Goal: Task Accomplishment & Management: Complete application form

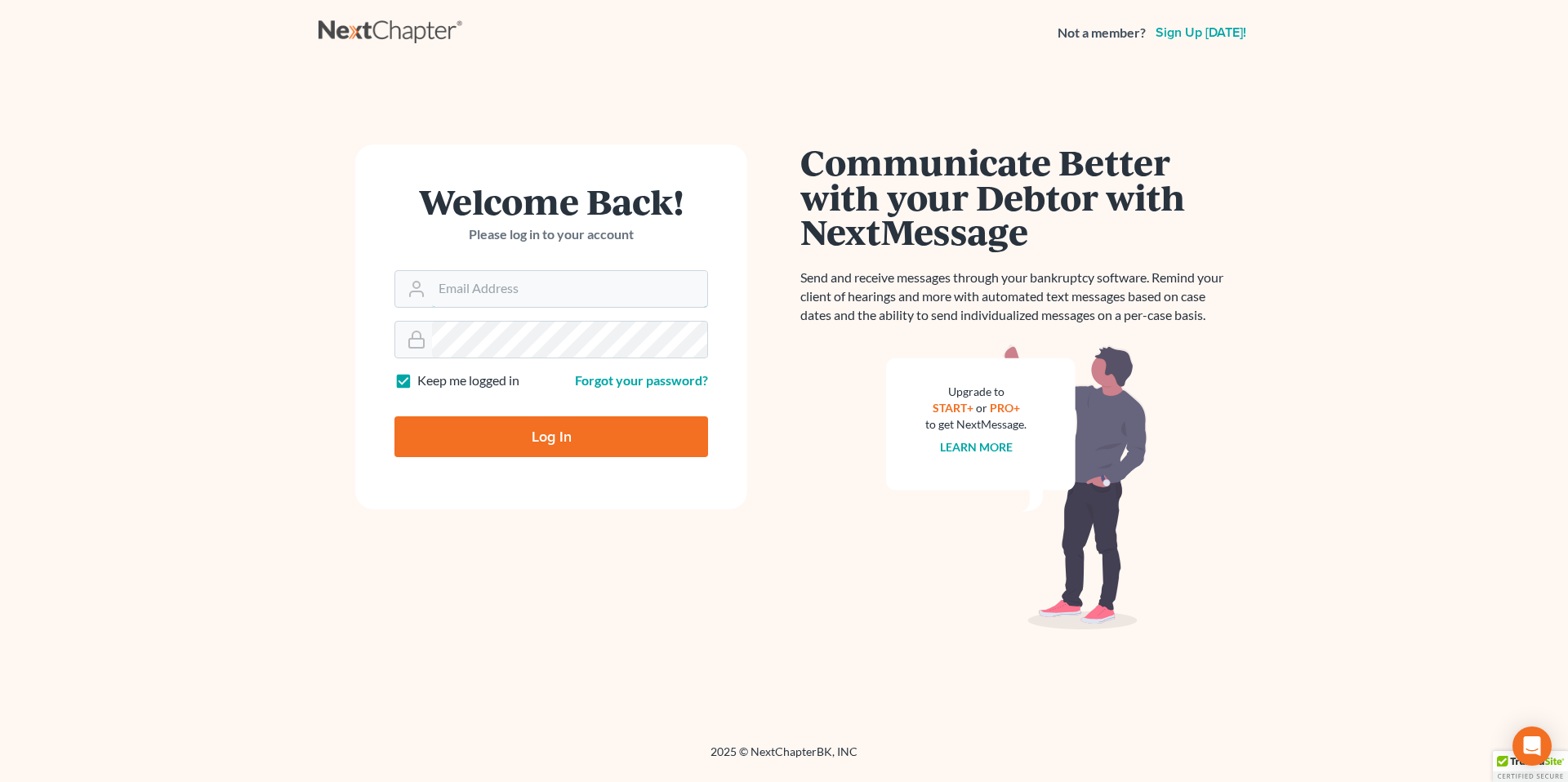
type input "[EMAIL_ADDRESS][PERSON_NAME][DOMAIN_NAME]"
click at [539, 438] on input "Log In" at bounding box center [551, 437] width 313 height 40
type input "Thinking..."
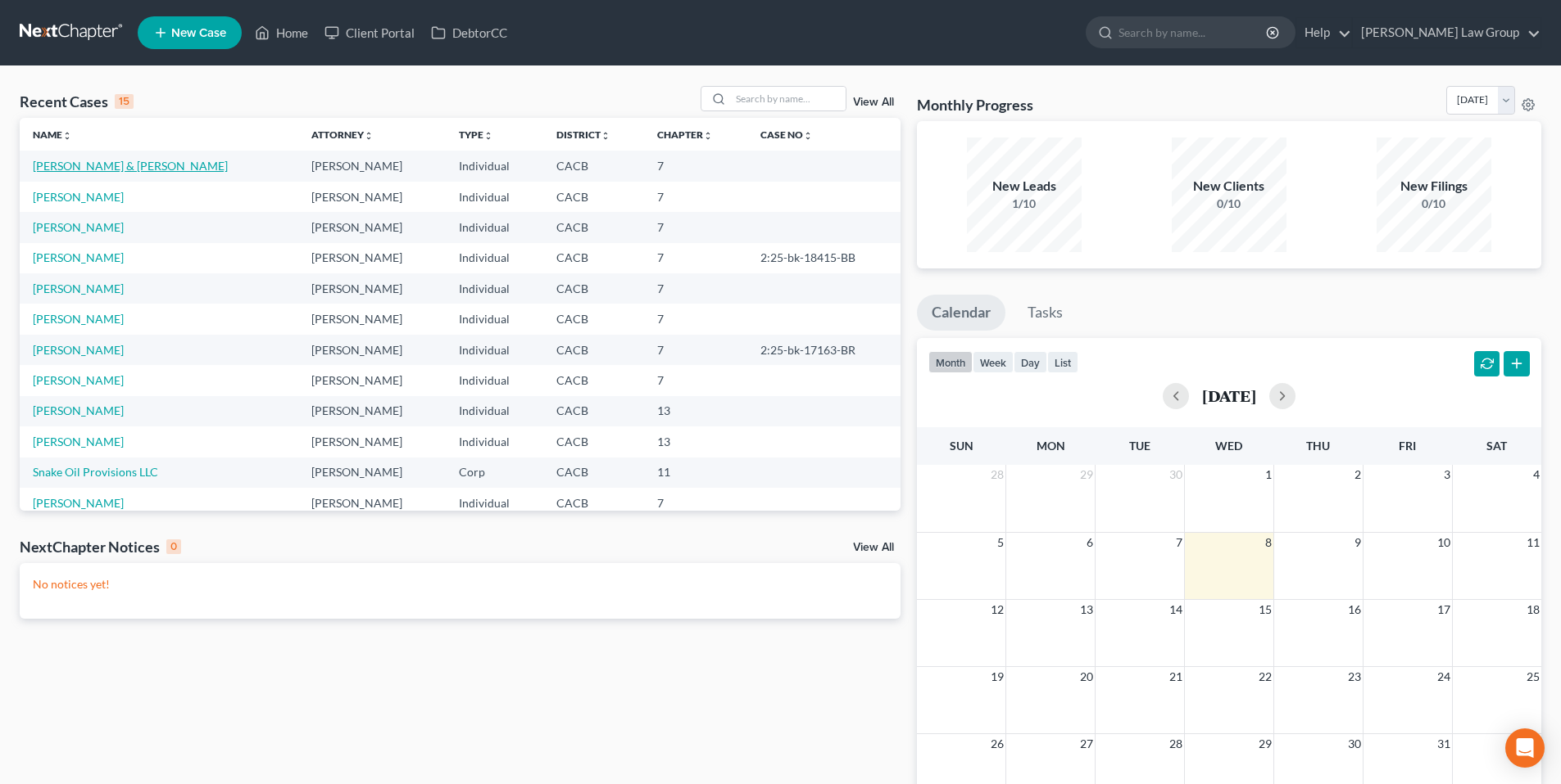
click at [98, 168] on link "Ortiz, Andy & Leticia" at bounding box center [131, 165] width 195 height 14
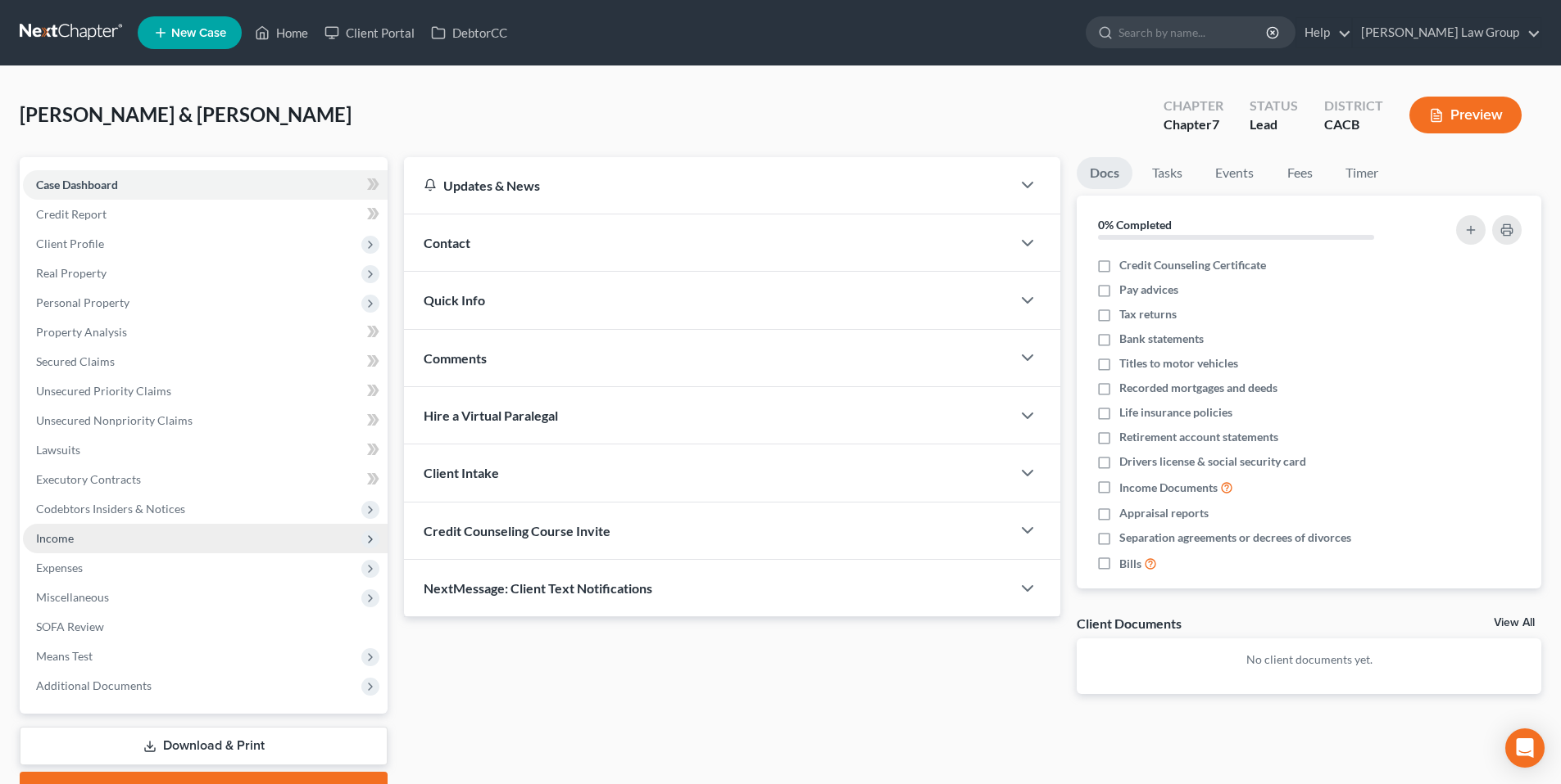
click at [66, 537] on span "Income" at bounding box center [54, 538] width 38 height 14
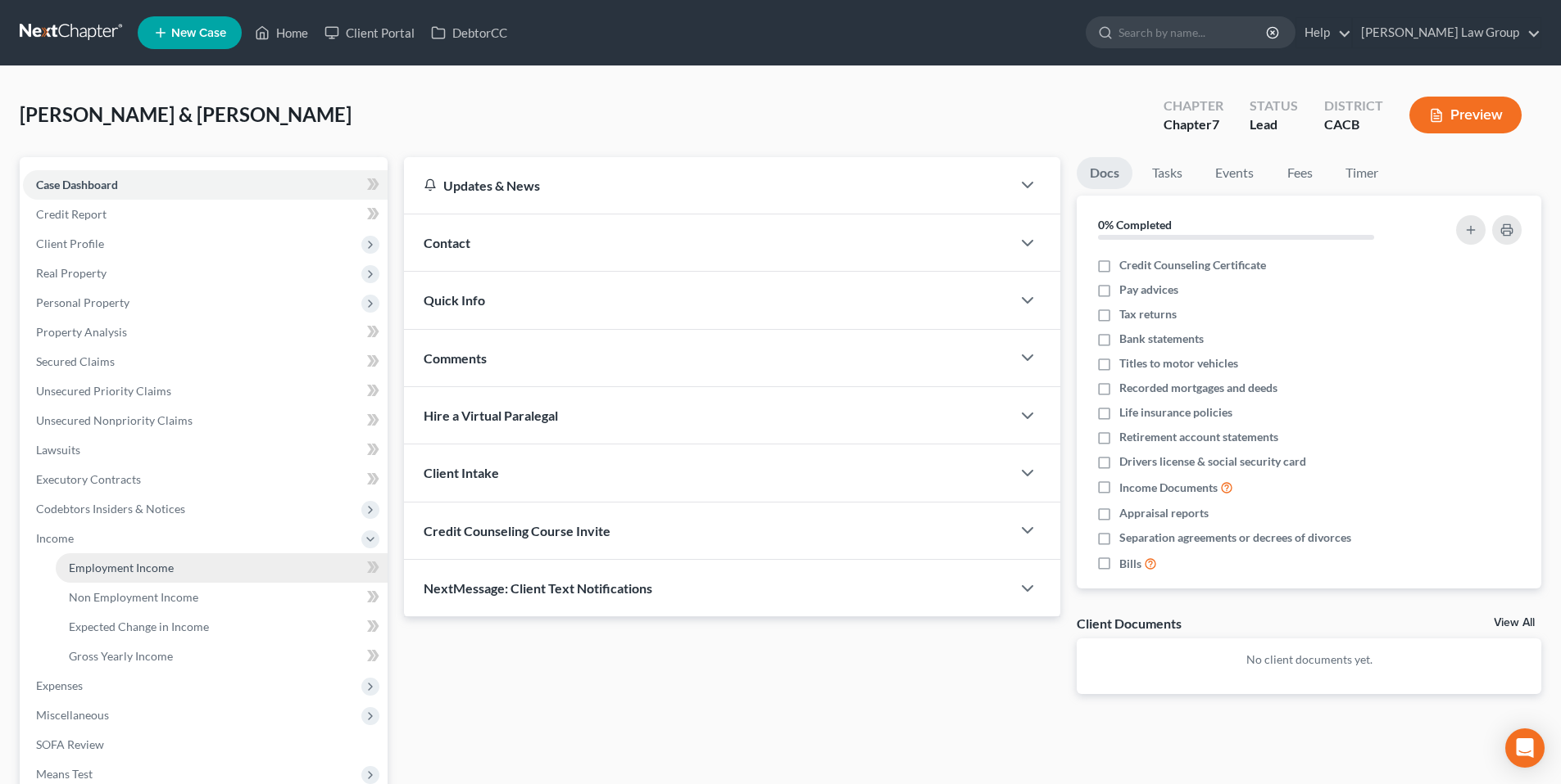
click at [115, 565] on span "Employment Income" at bounding box center [121, 567] width 104 height 14
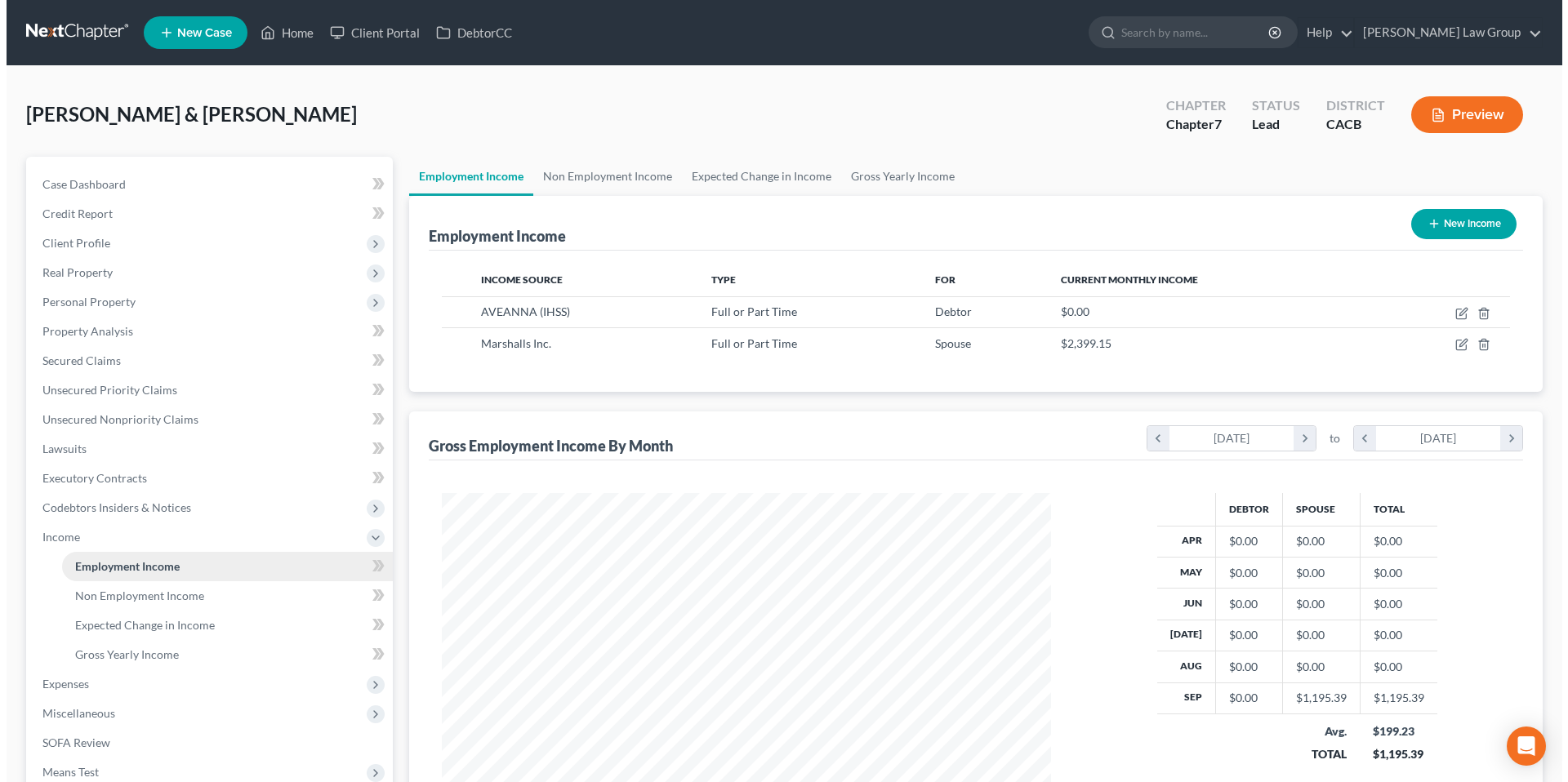
scroll to position [305, 642]
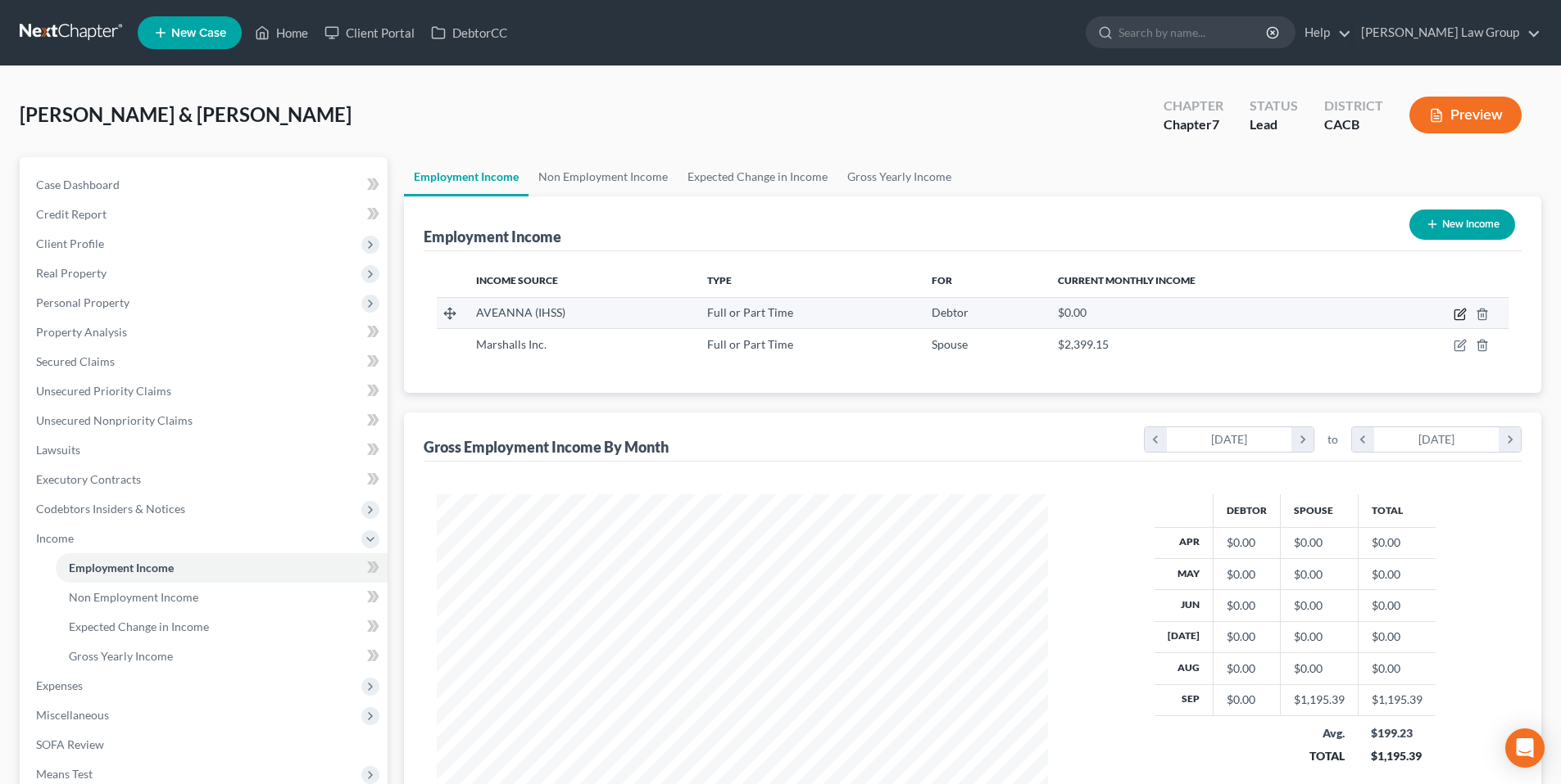
click at [1459, 313] on icon "button" at bounding box center [1460, 314] width 14 height 14
select select "0"
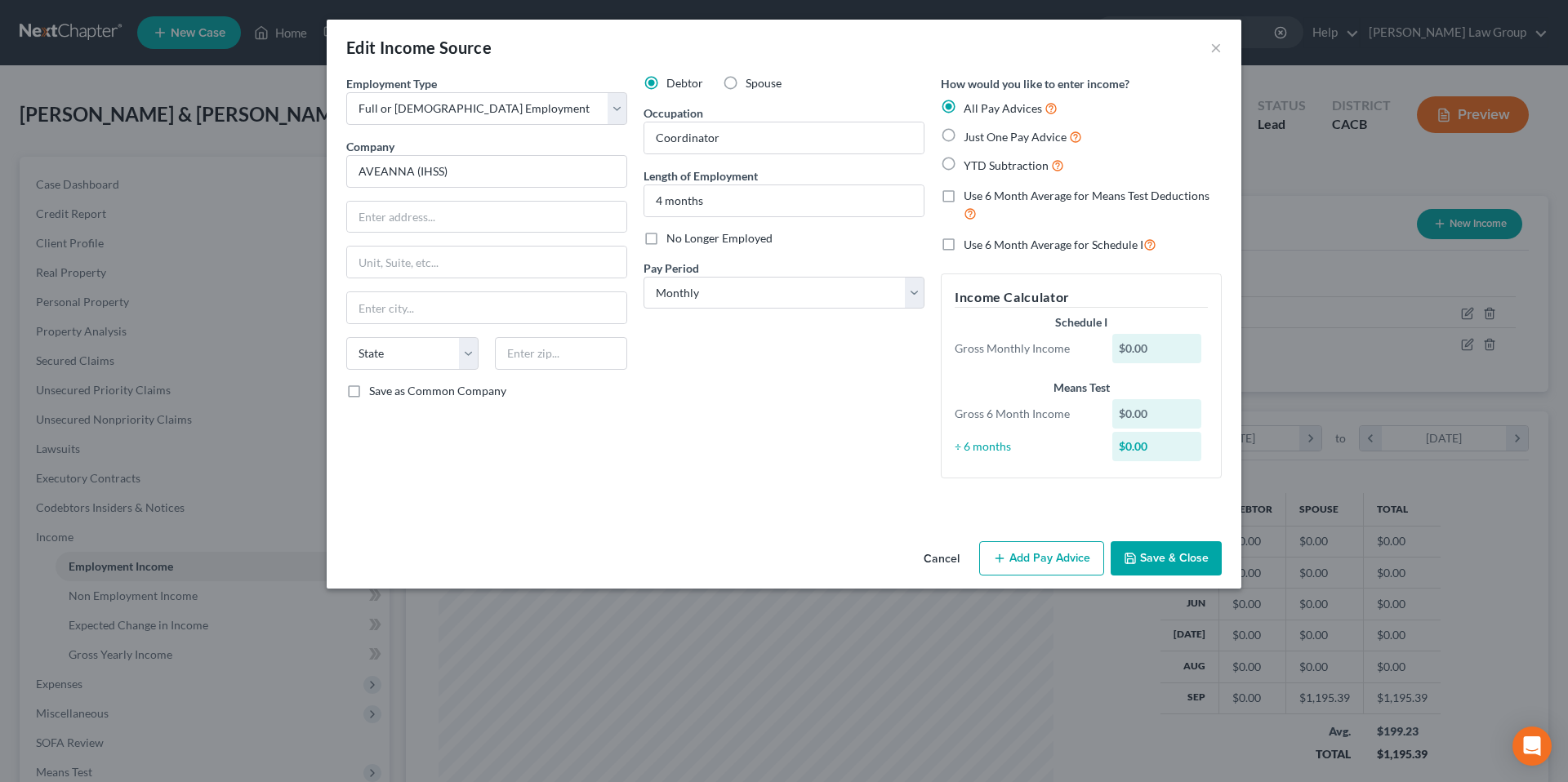
click at [963, 135] on label "Just One Pay Advice" at bounding box center [1022, 136] width 119 height 18
click at [970, 135] on input "Just One Pay Advice" at bounding box center [975, 132] width 11 height 11
radio input "true"
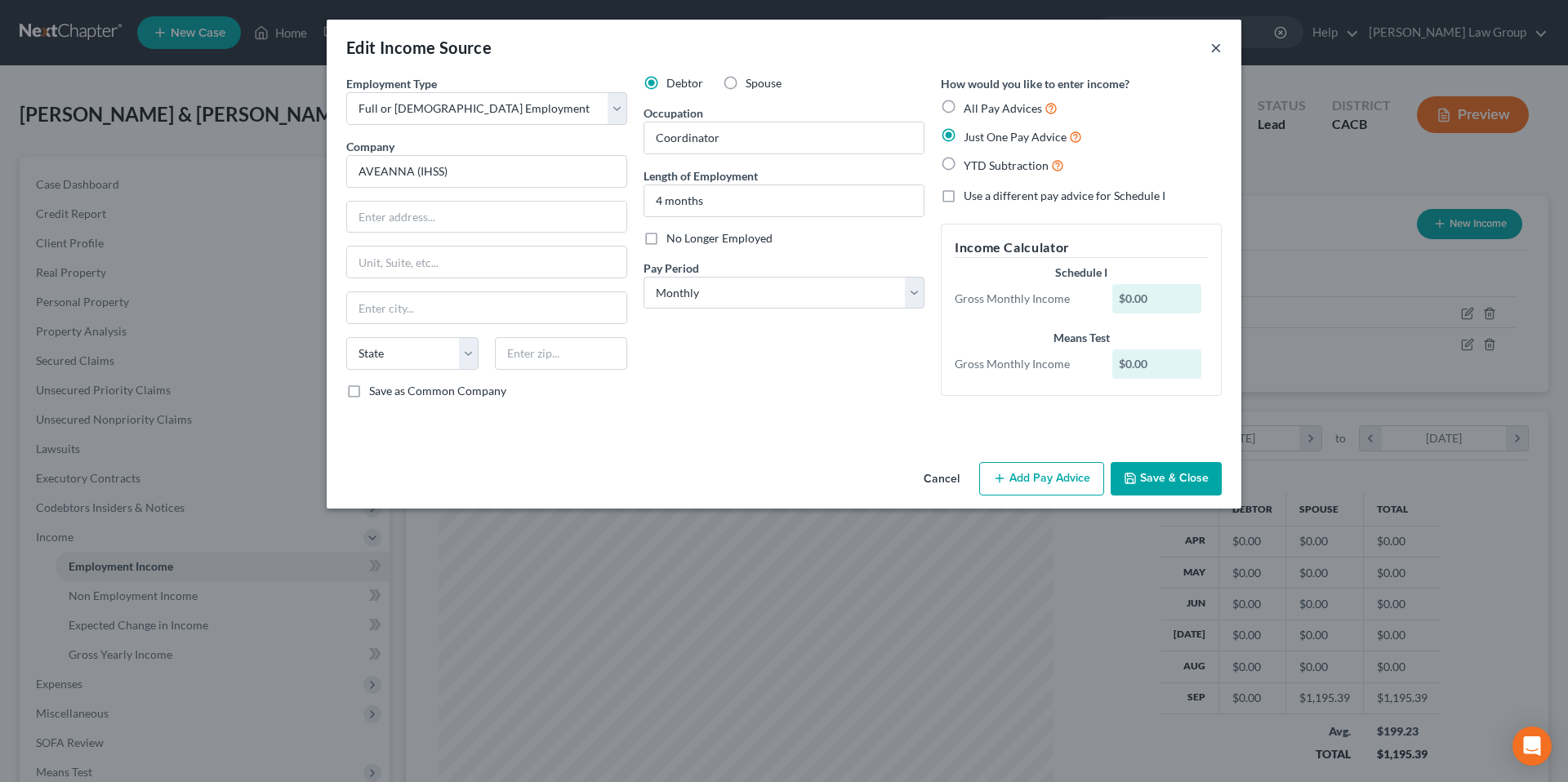
click at [1210, 47] on button "×" at bounding box center [1216, 47] width 12 height 19
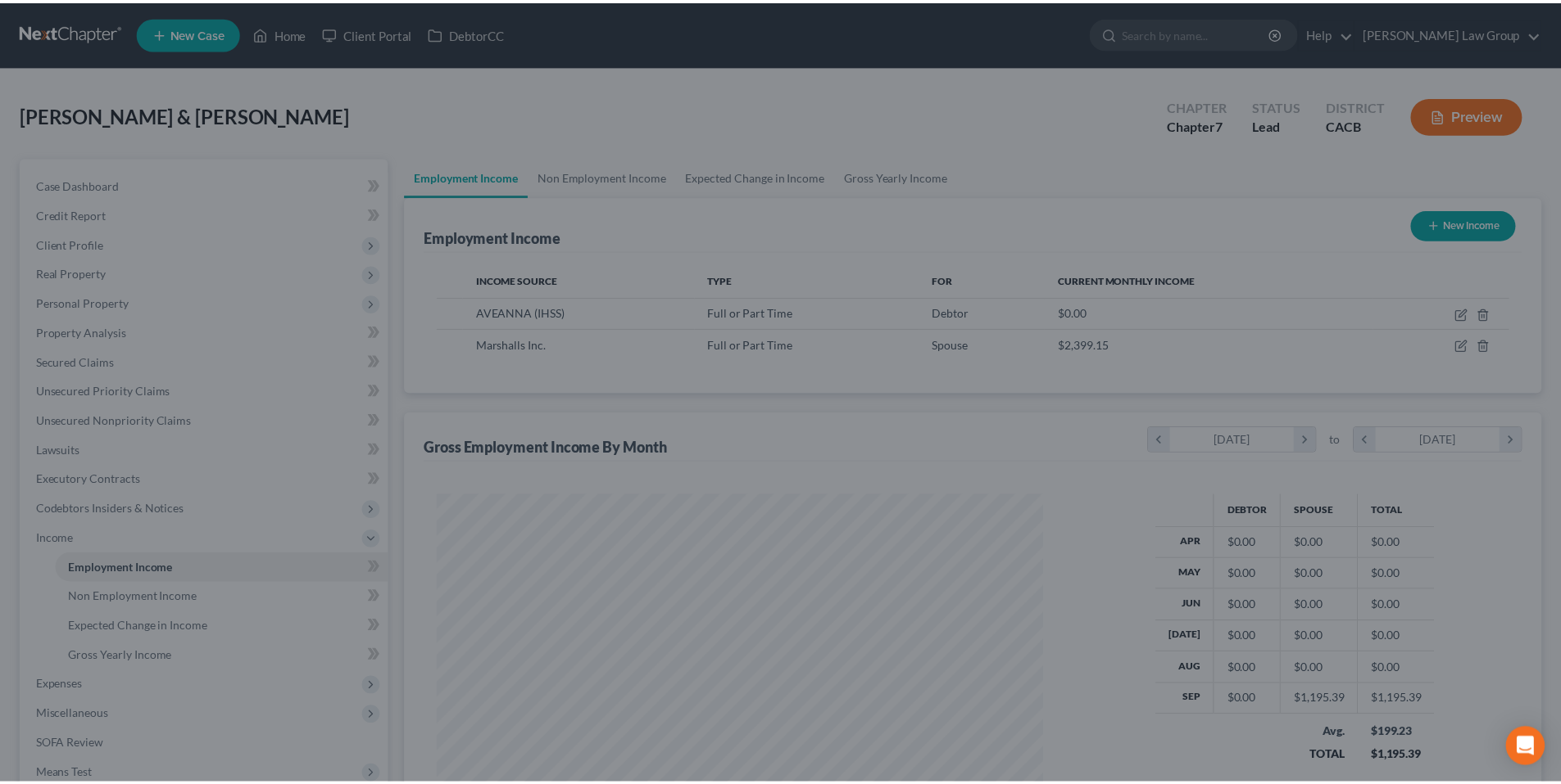
scroll to position [818524, 818570]
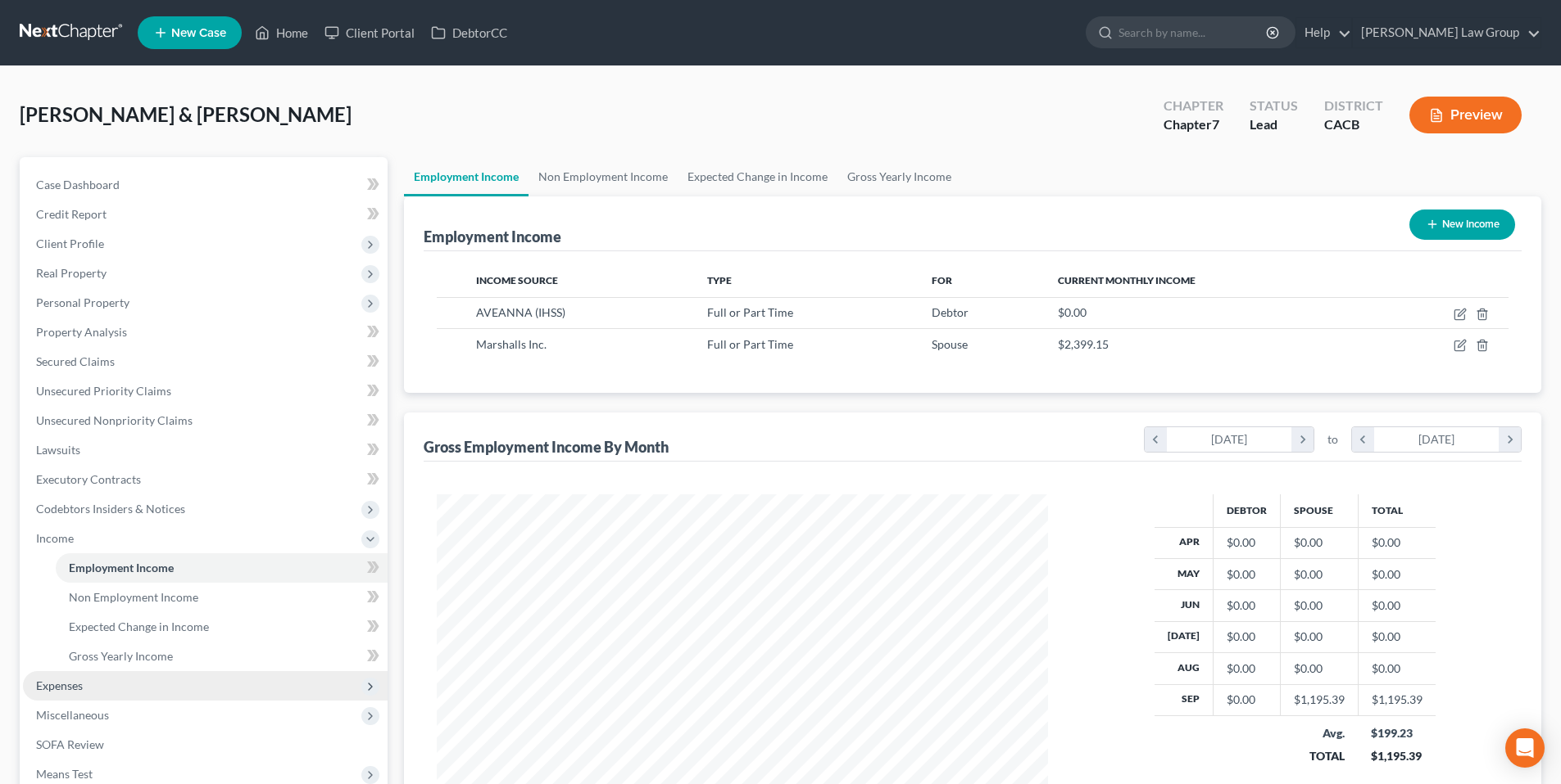
click at [72, 683] on span "Expenses" at bounding box center [59, 685] width 46 height 14
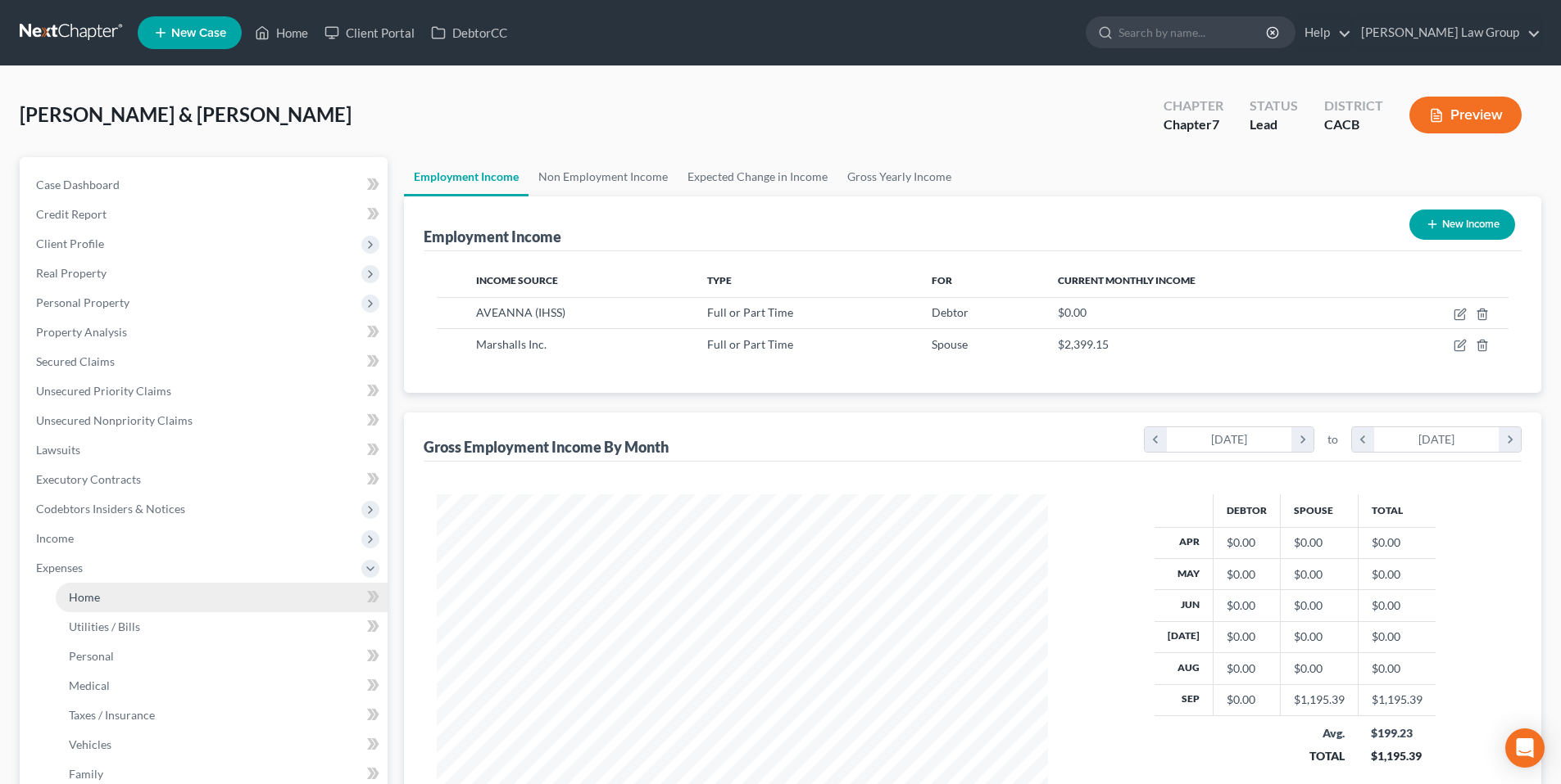
click at [96, 594] on span "Home" at bounding box center [84, 597] width 31 height 14
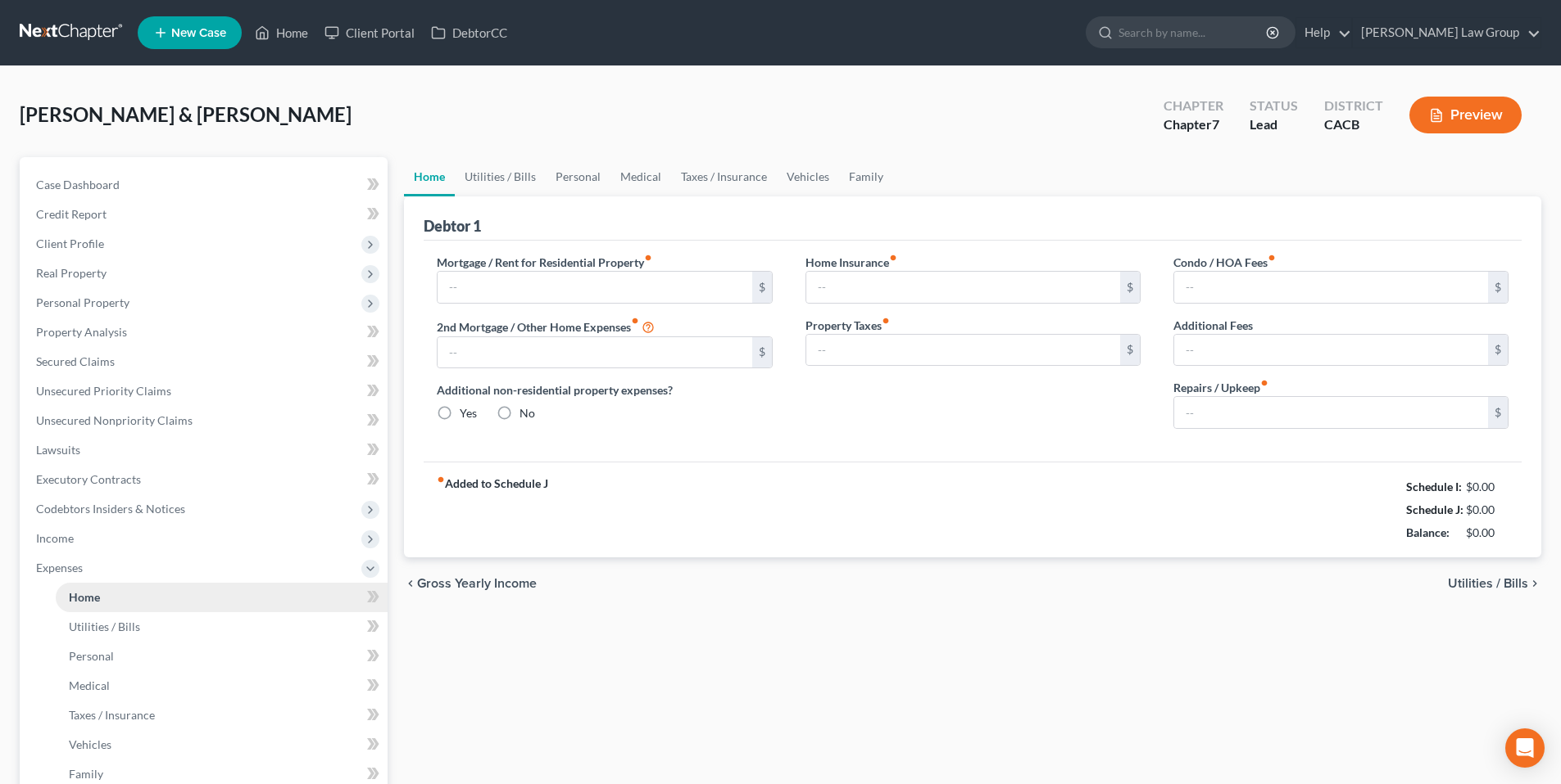
type input "1,600.00"
type input "0.00"
radio input "true"
type input "0.00"
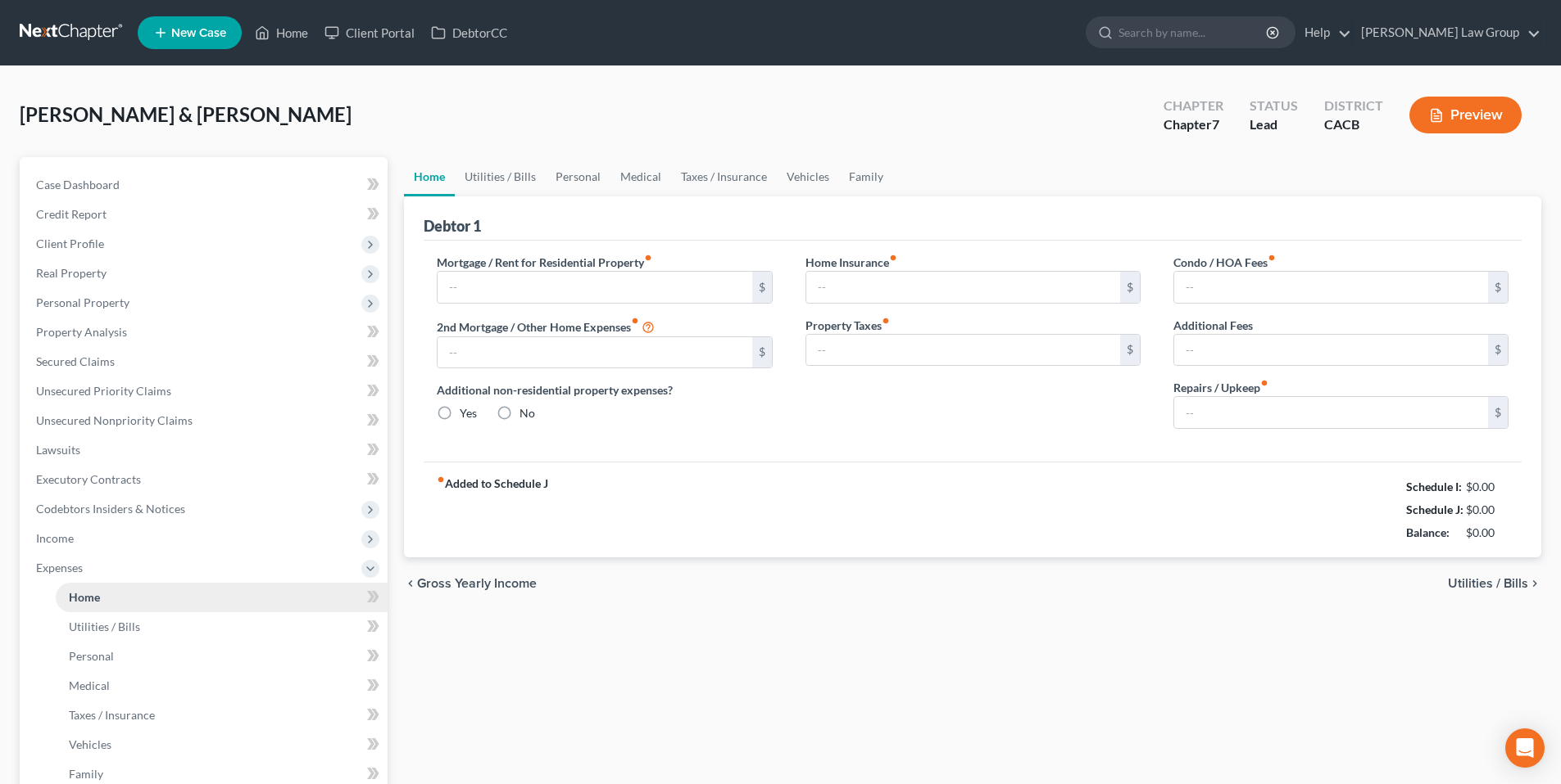
type input "0.00"
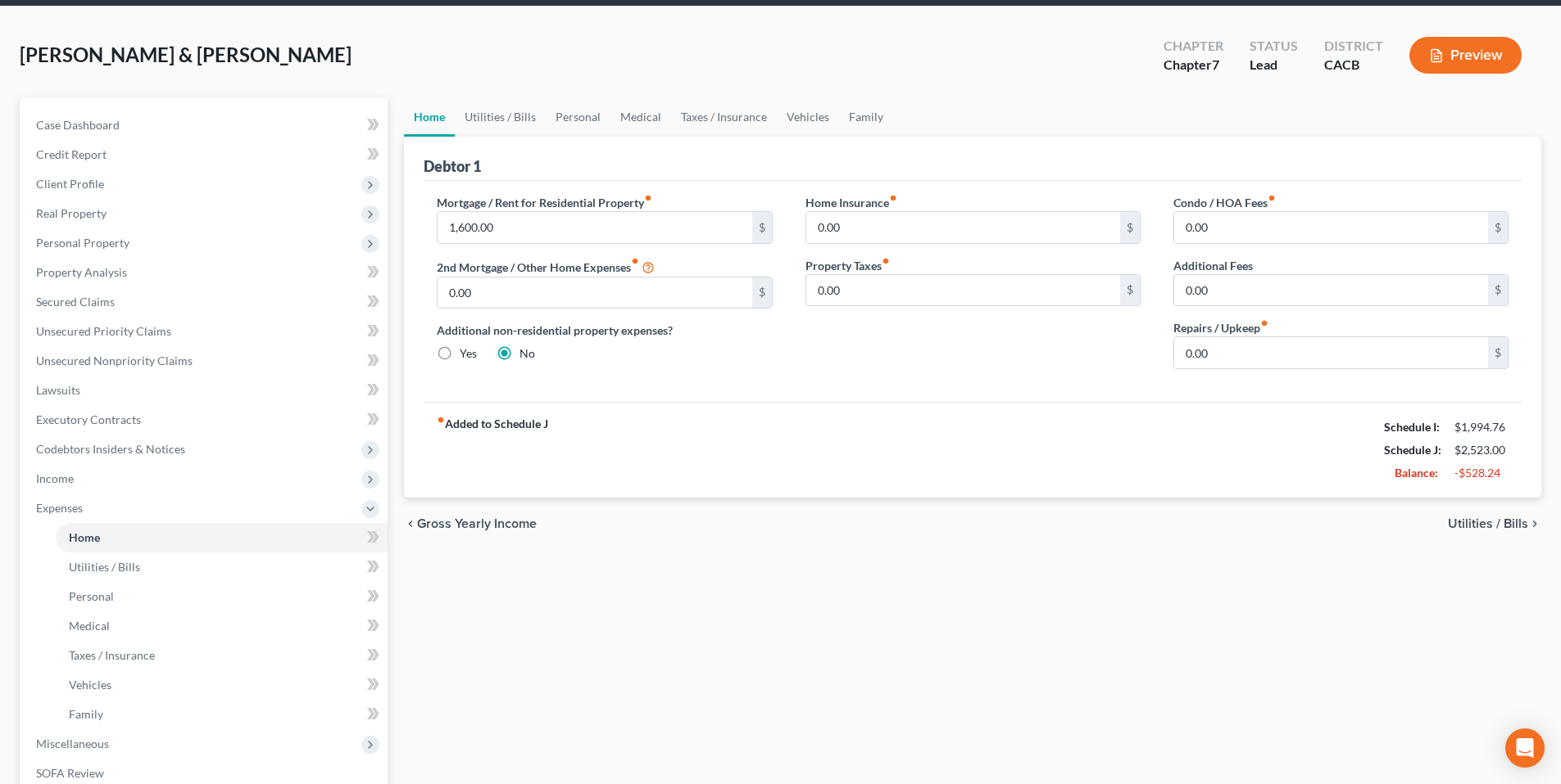
scroll to position [57, 0]
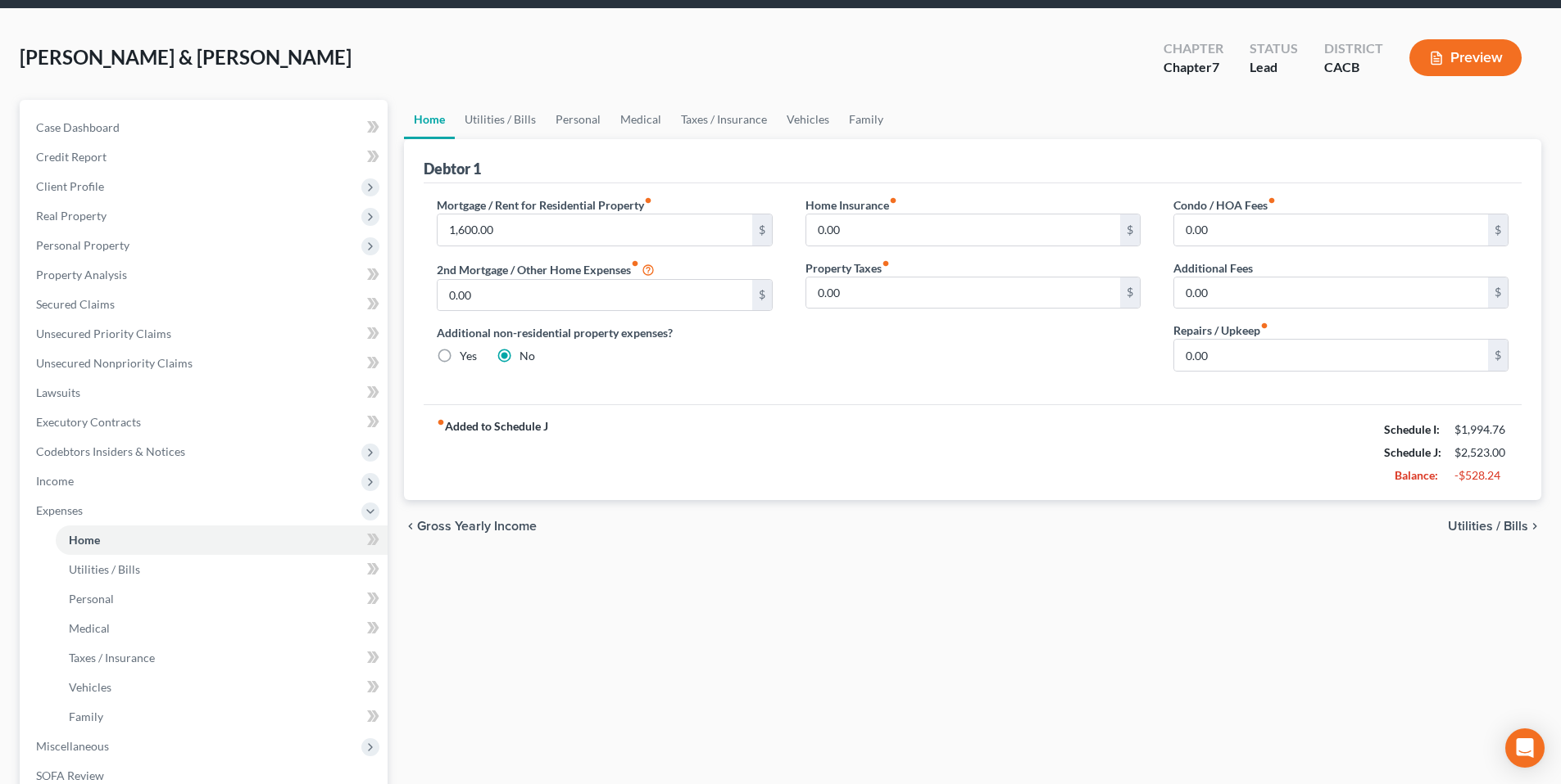
click at [547, 41] on div "Ortiz, Andy & Leticia Upgraded Chapter Chapter 7 Status Lead District CACB Prev…" at bounding box center [780, 65] width 1521 height 72
click at [97, 596] on span "Personal" at bounding box center [91, 598] width 45 height 14
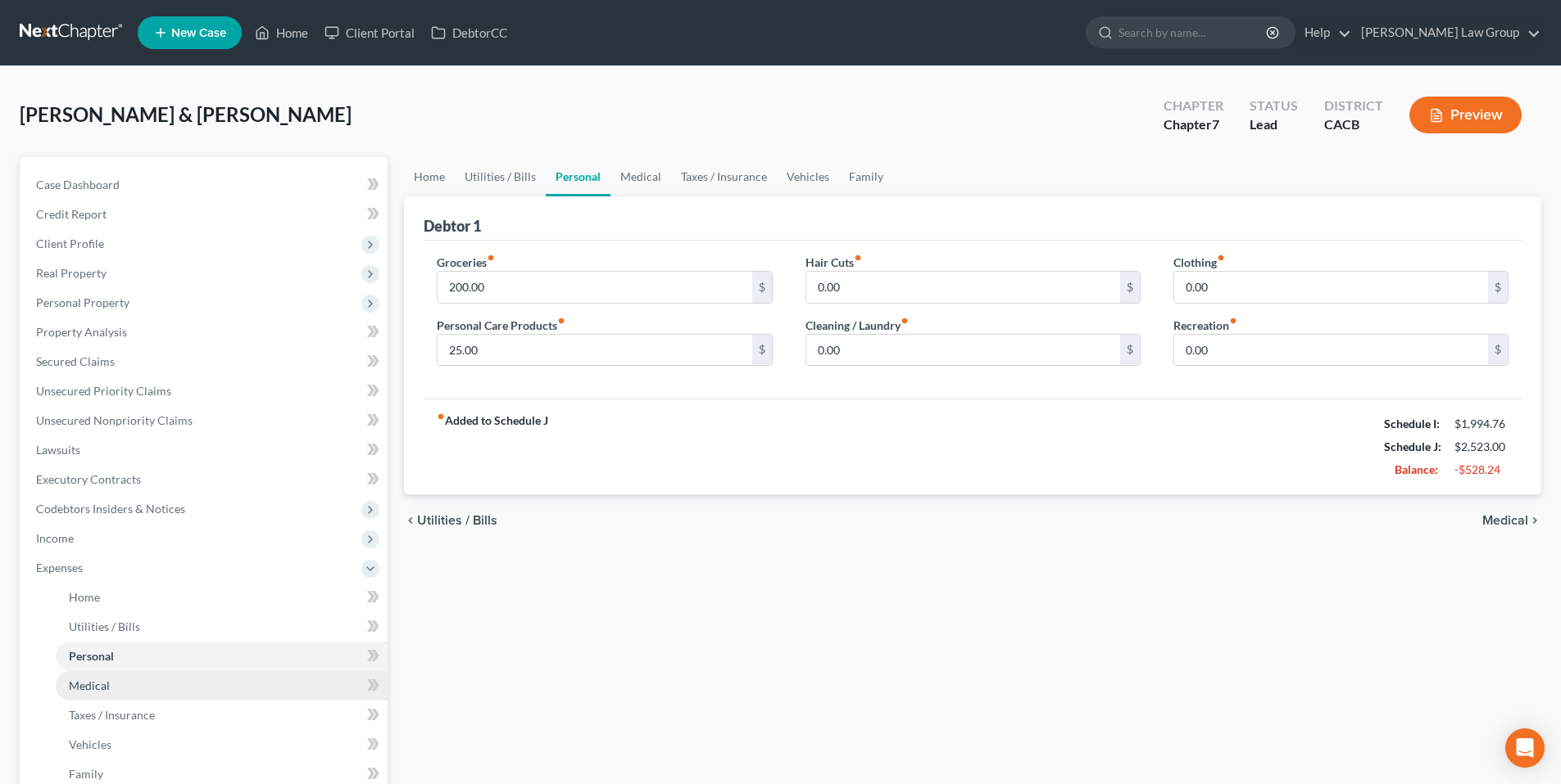
click at [98, 685] on span "Medical" at bounding box center [89, 685] width 41 height 14
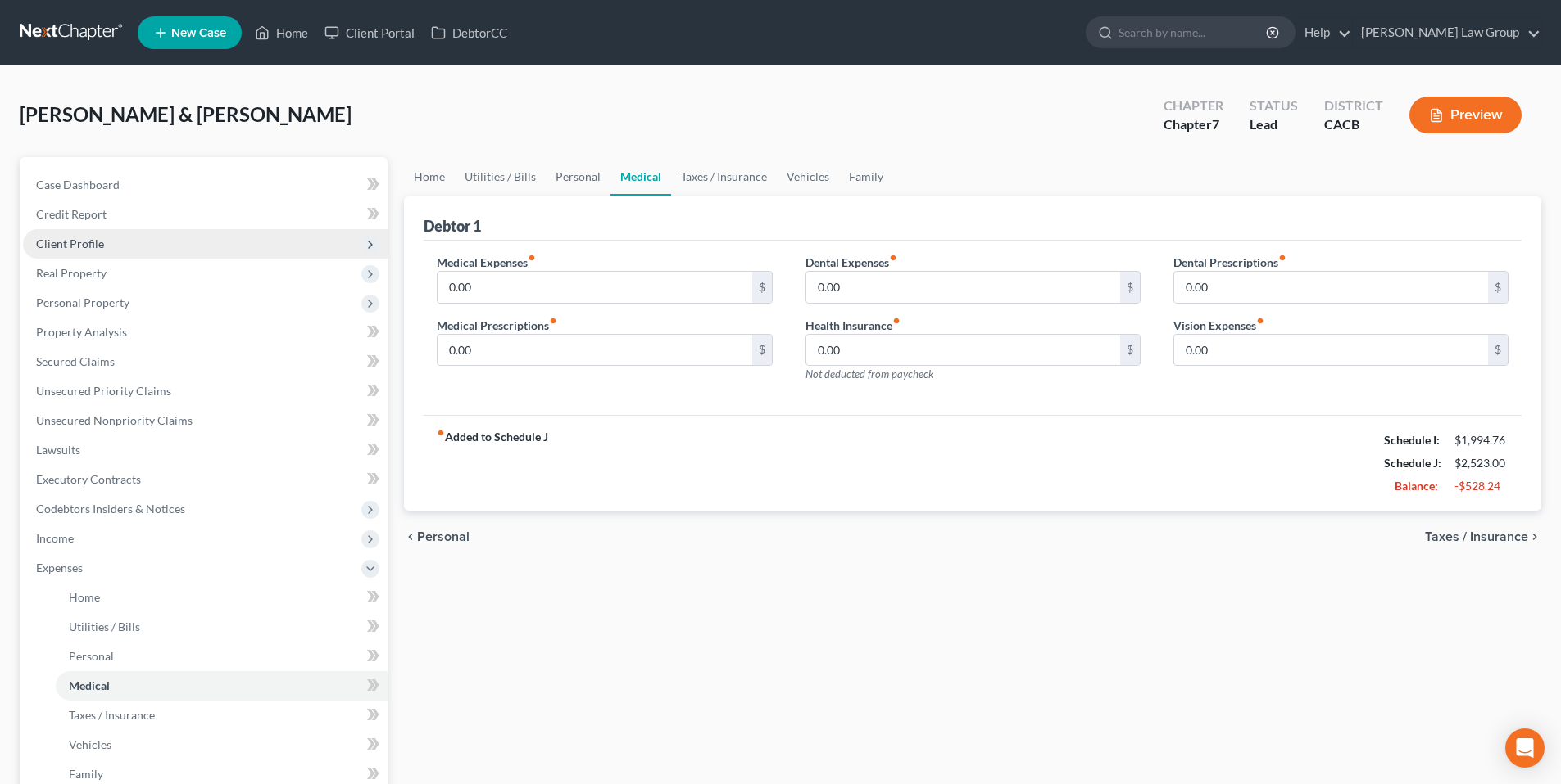
click at [91, 242] on span "Client Profile" at bounding box center [70, 244] width 68 height 14
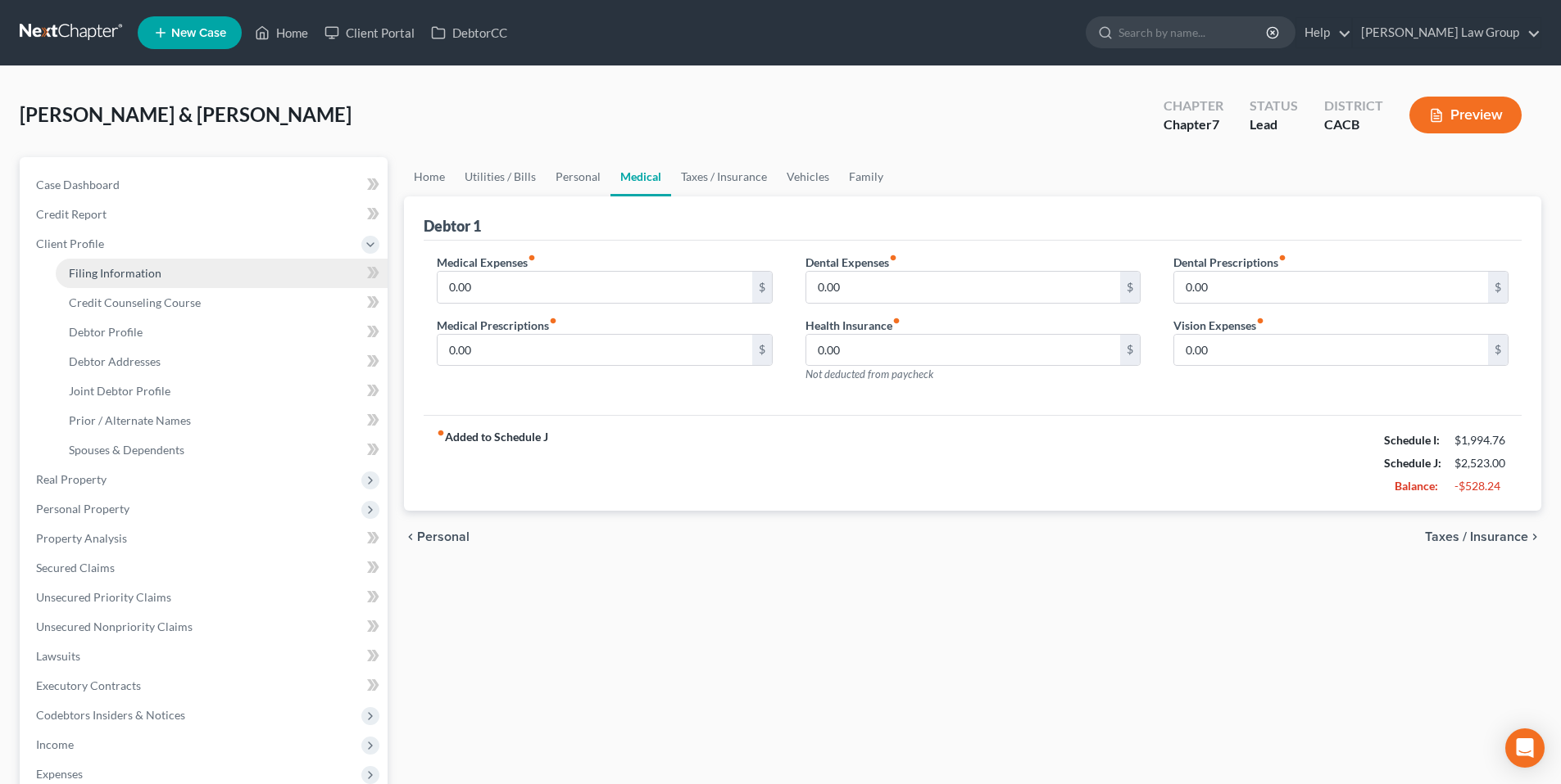
click at [98, 273] on span "Filing Information" at bounding box center [115, 273] width 93 height 14
select select "1"
select select "0"
select select "4"
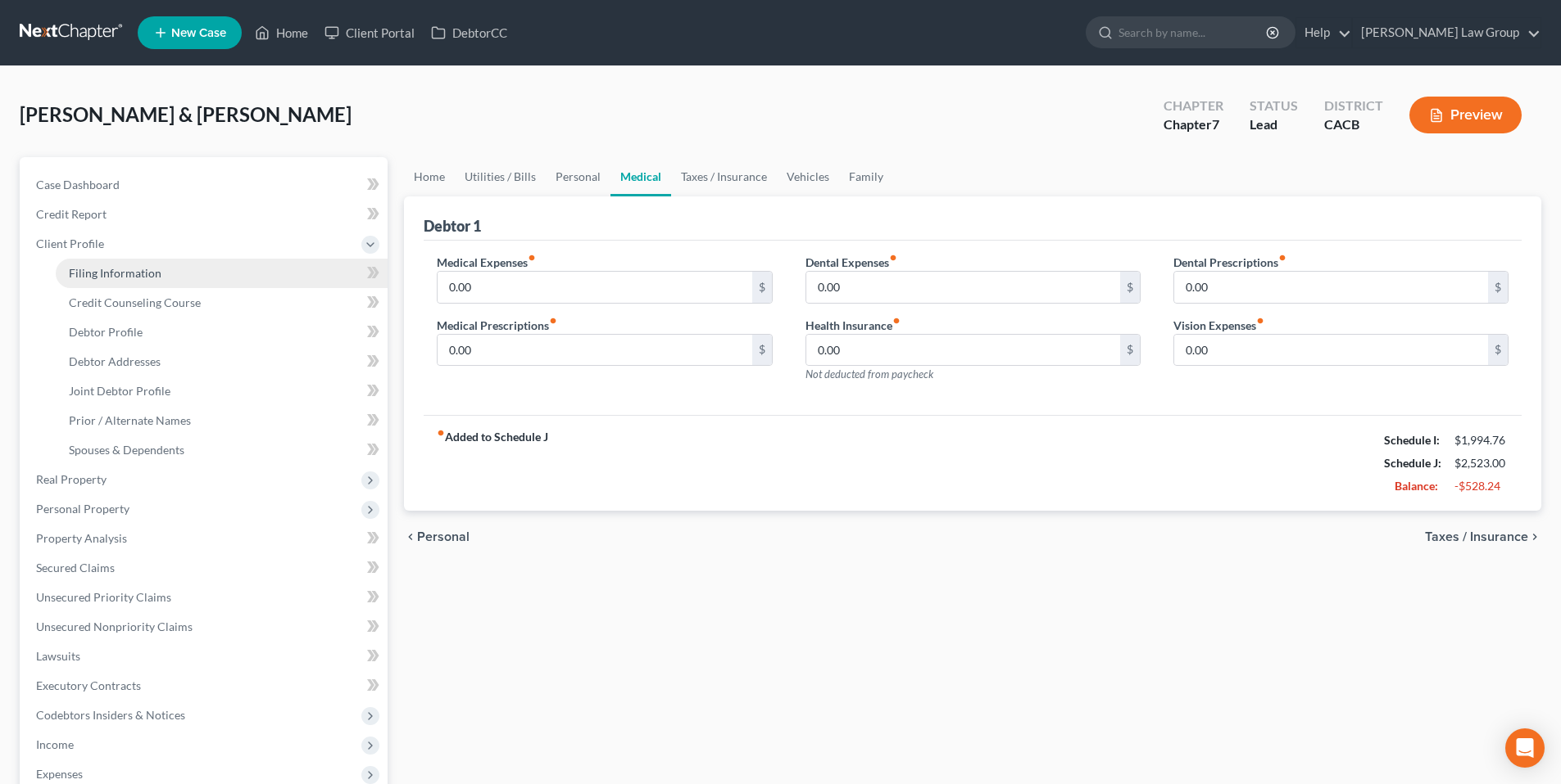
select select "0"
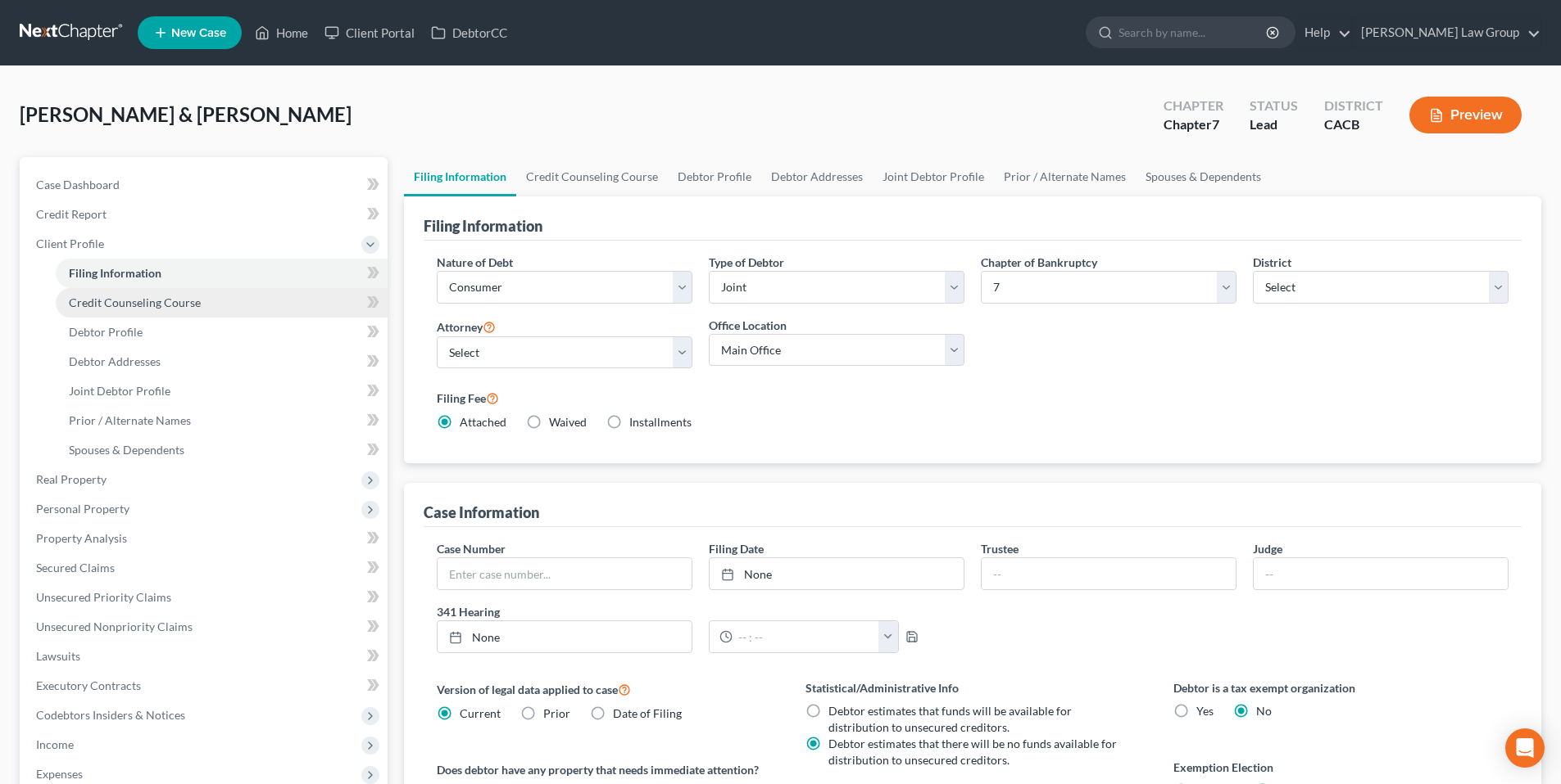
click at [88, 304] on span "Credit Counseling Course" at bounding box center [134, 303] width 132 height 14
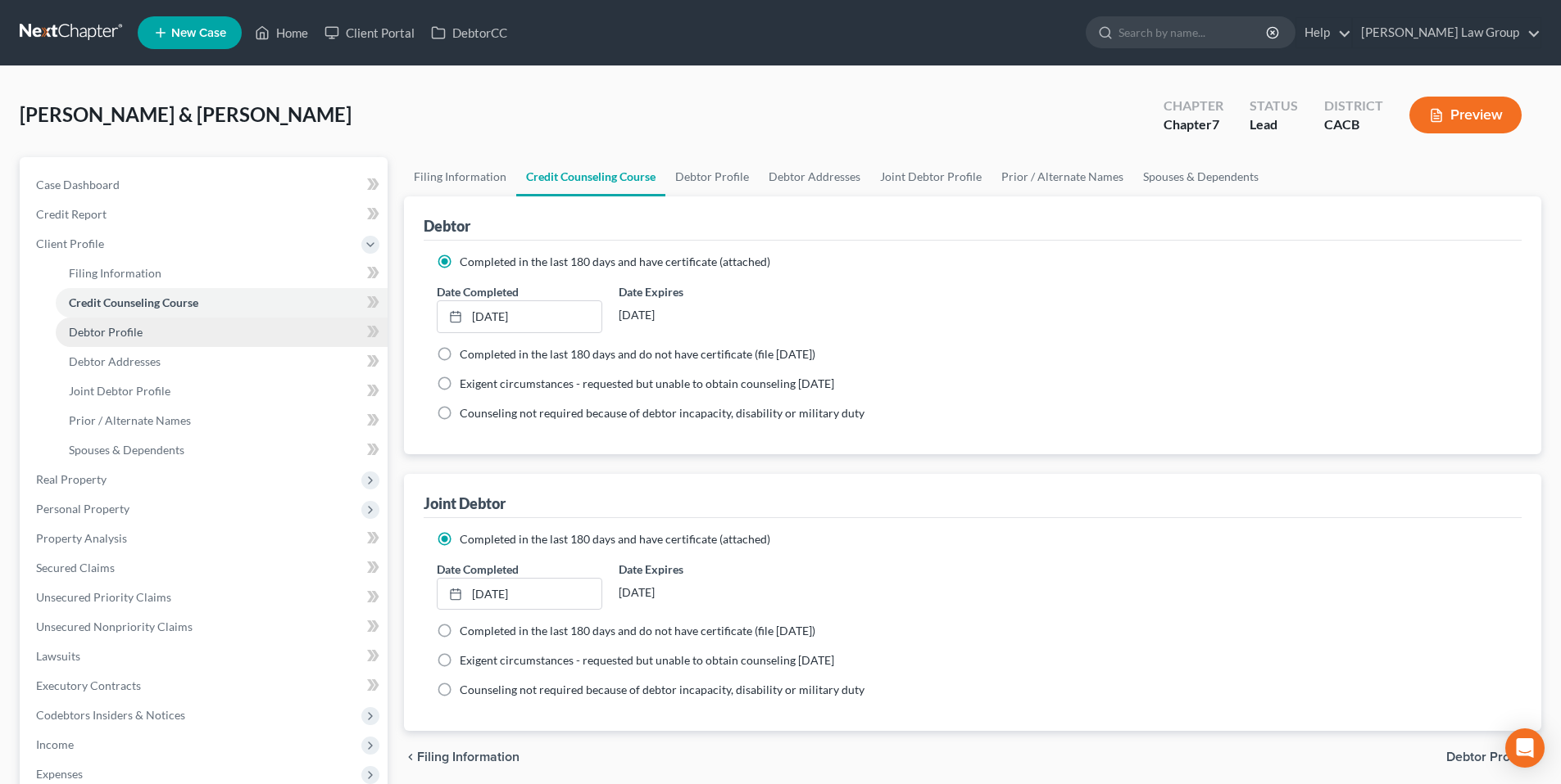
click at [87, 338] on link "Debtor Profile" at bounding box center [221, 333] width 332 height 29
select select "1"
select select "3"
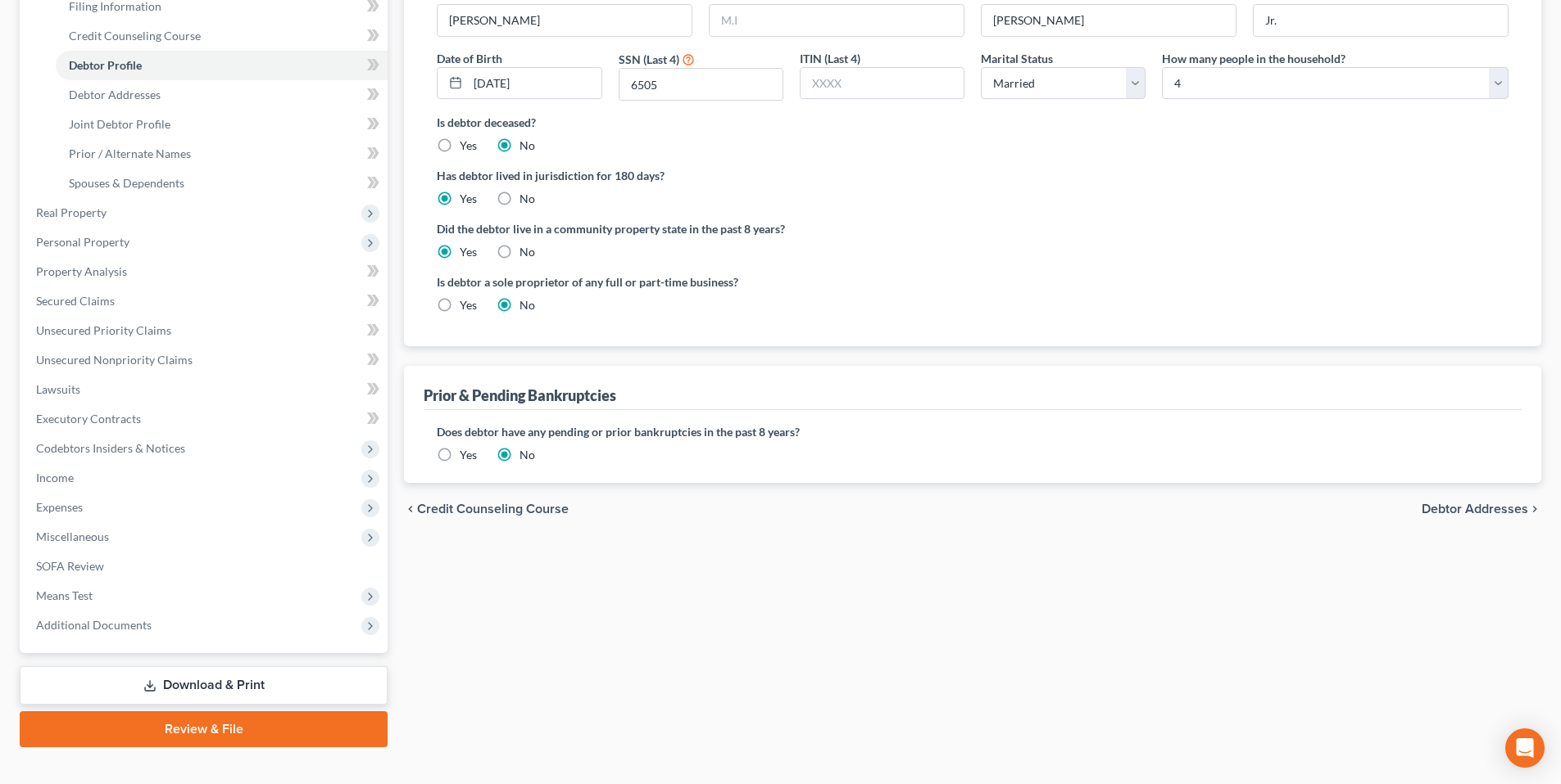
scroll to position [291, 0]
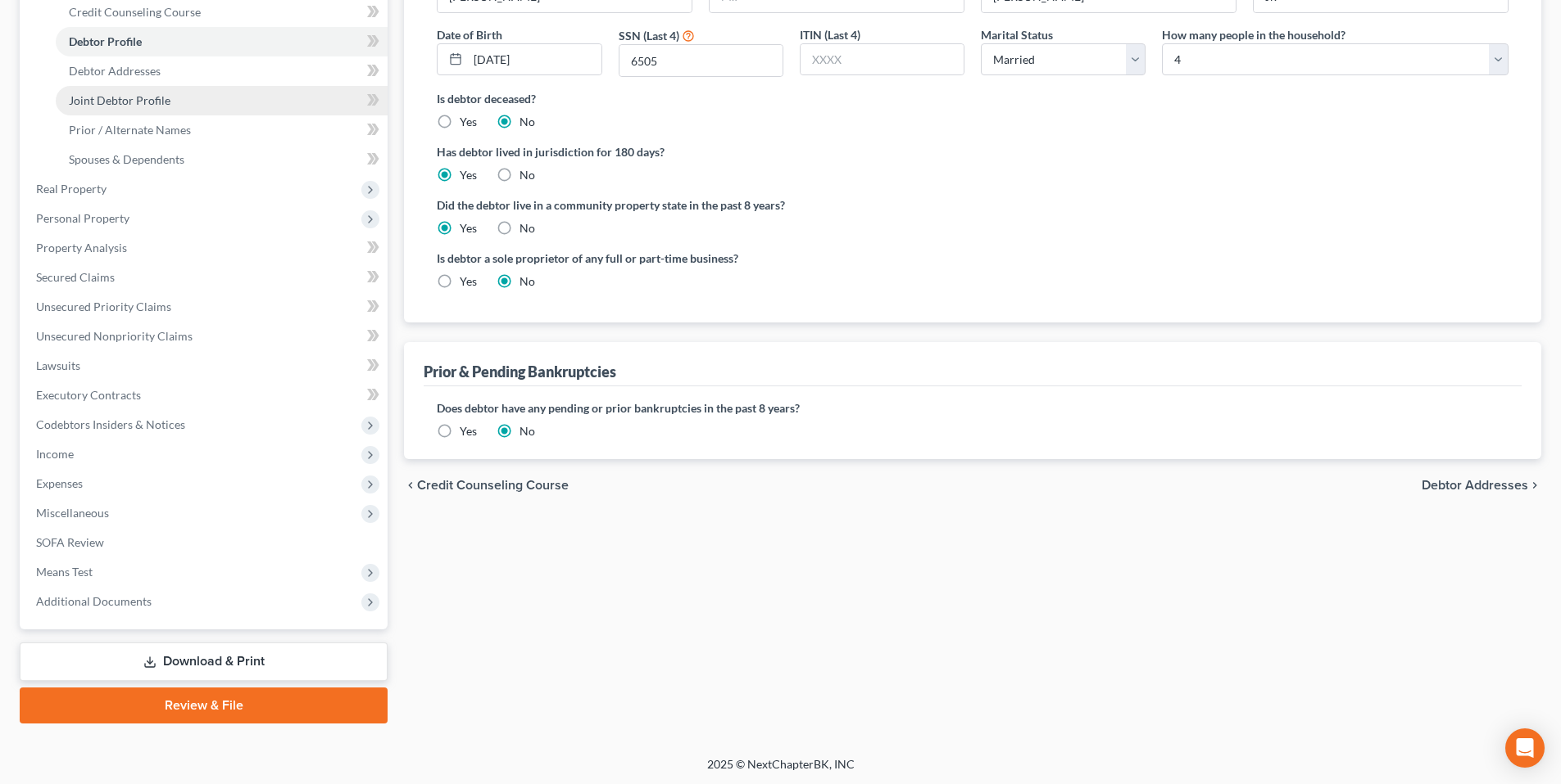
click at [110, 98] on span "Joint Debtor Profile" at bounding box center [119, 101] width 102 height 14
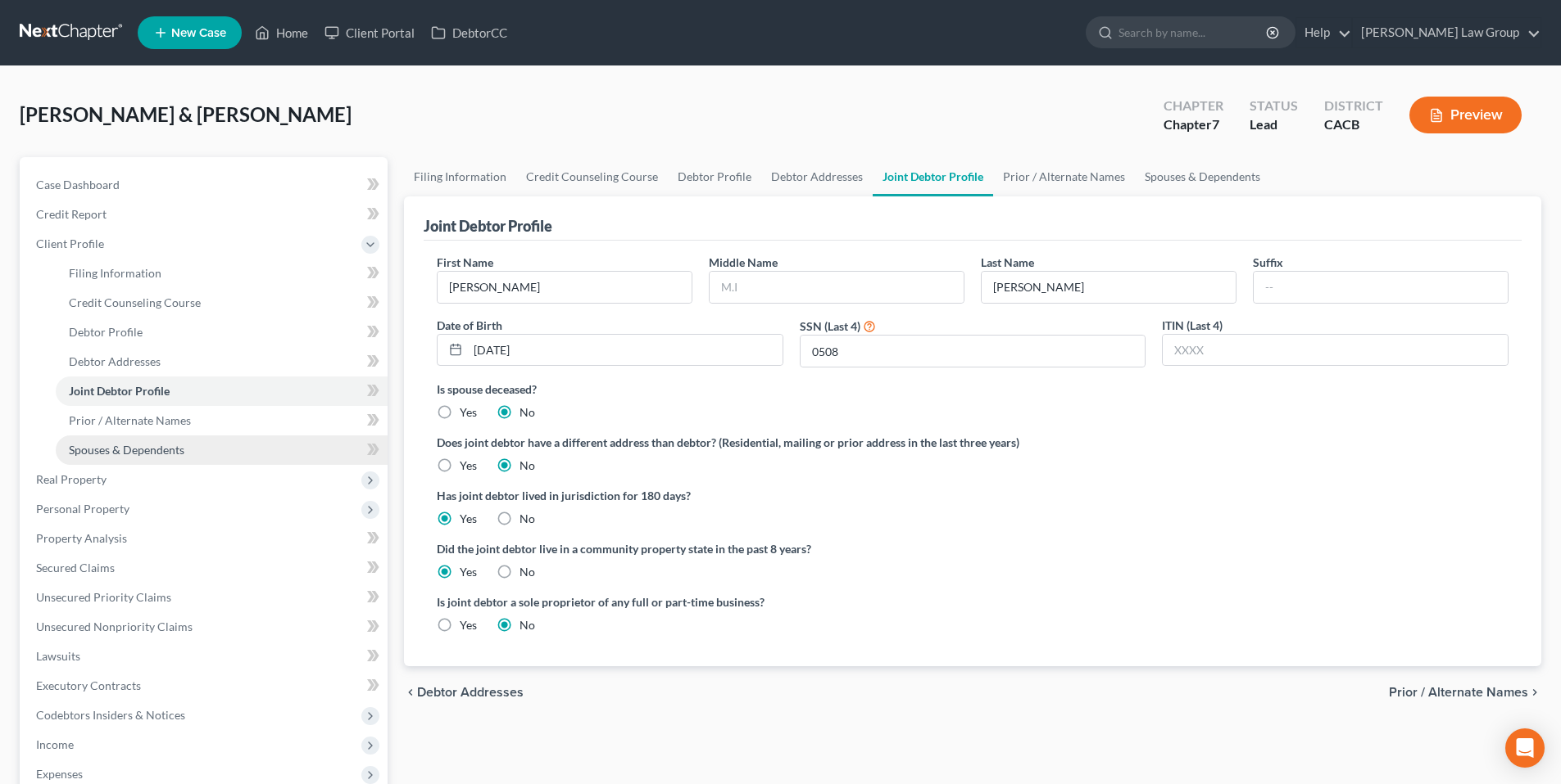
click at [128, 444] on span "Spouses & Dependents" at bounding box center [126, 450] width 115 height 14
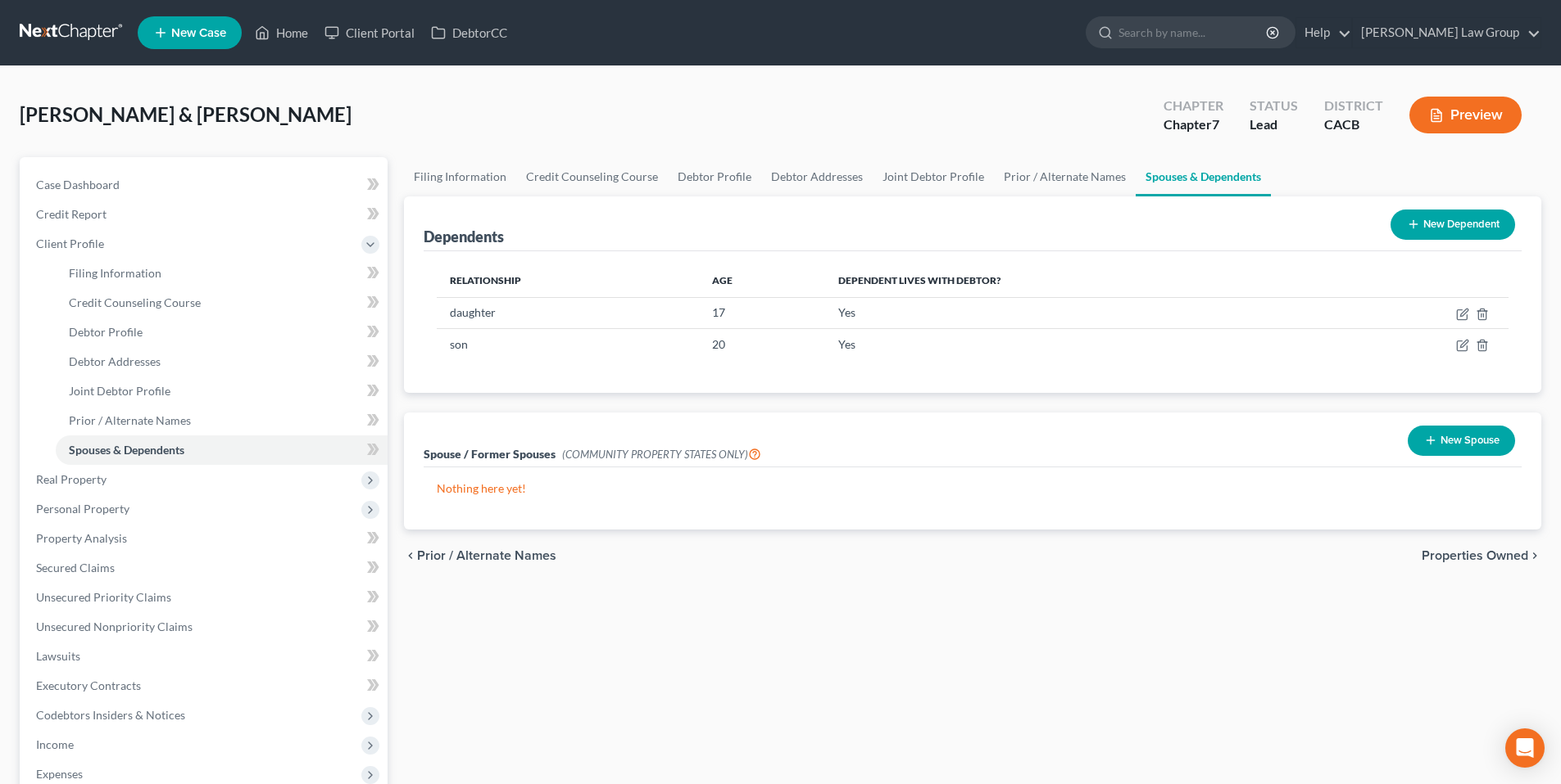
click at [956, 313] on td "Yes" at bounding box center [1078, 312] width 507 height 31
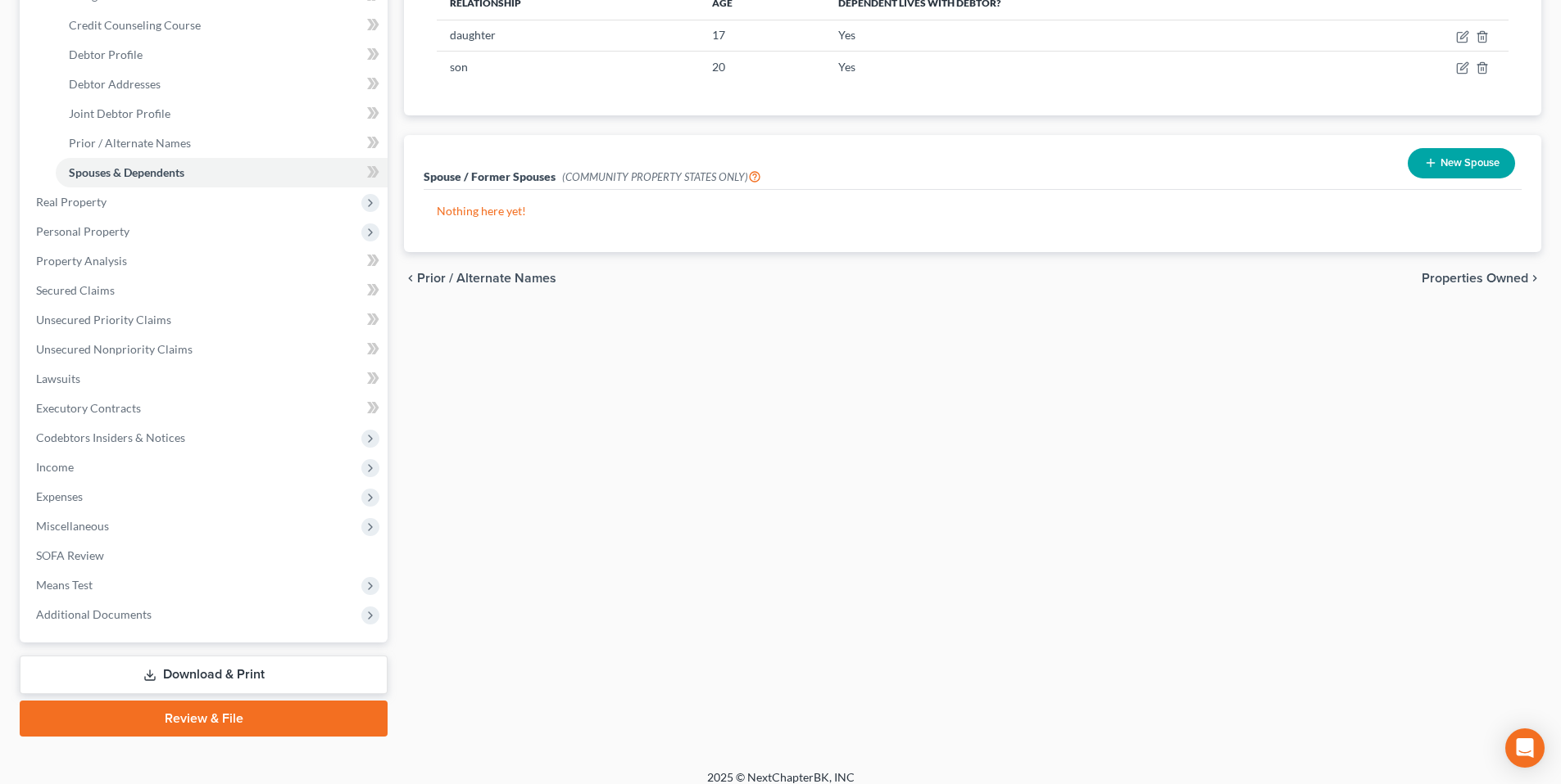
scroll to position [291, 0]
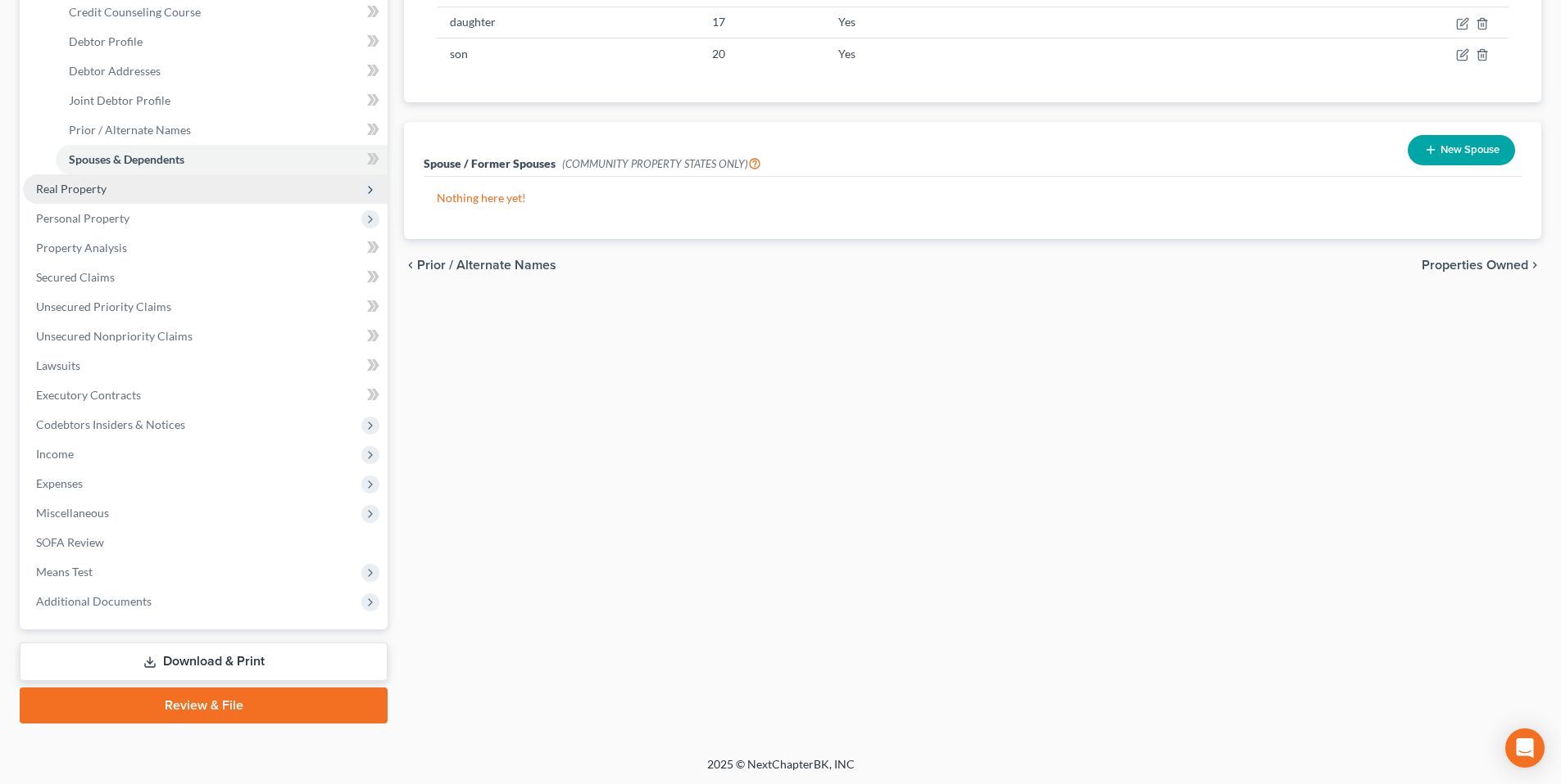
click at [77, 189] on span "Real Property" at bounding box center [71, 189] width 71 height 14
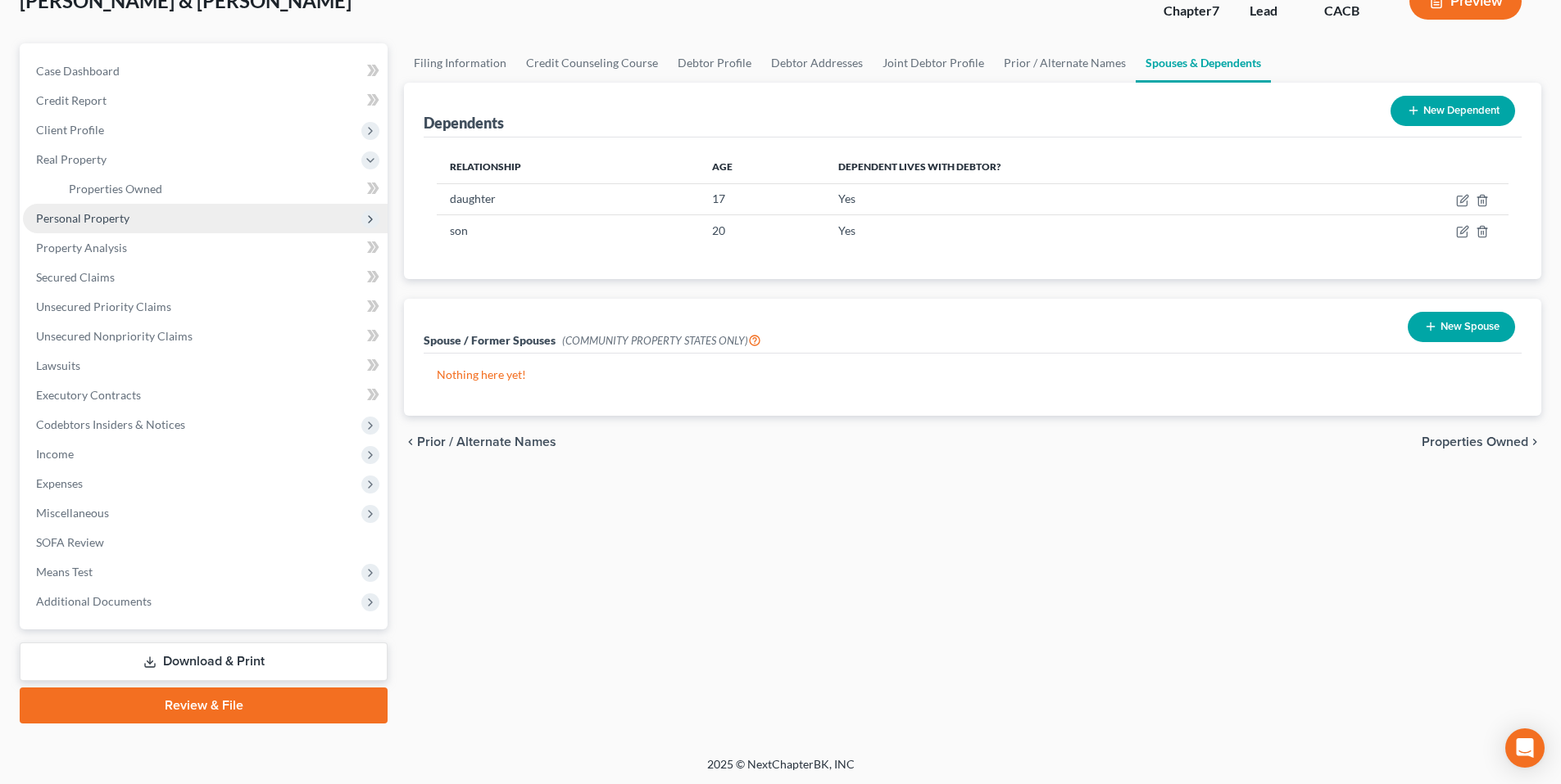
click at [76, 219] on span "Personal Property" at bounding box center [82, 218] width 94 height 14
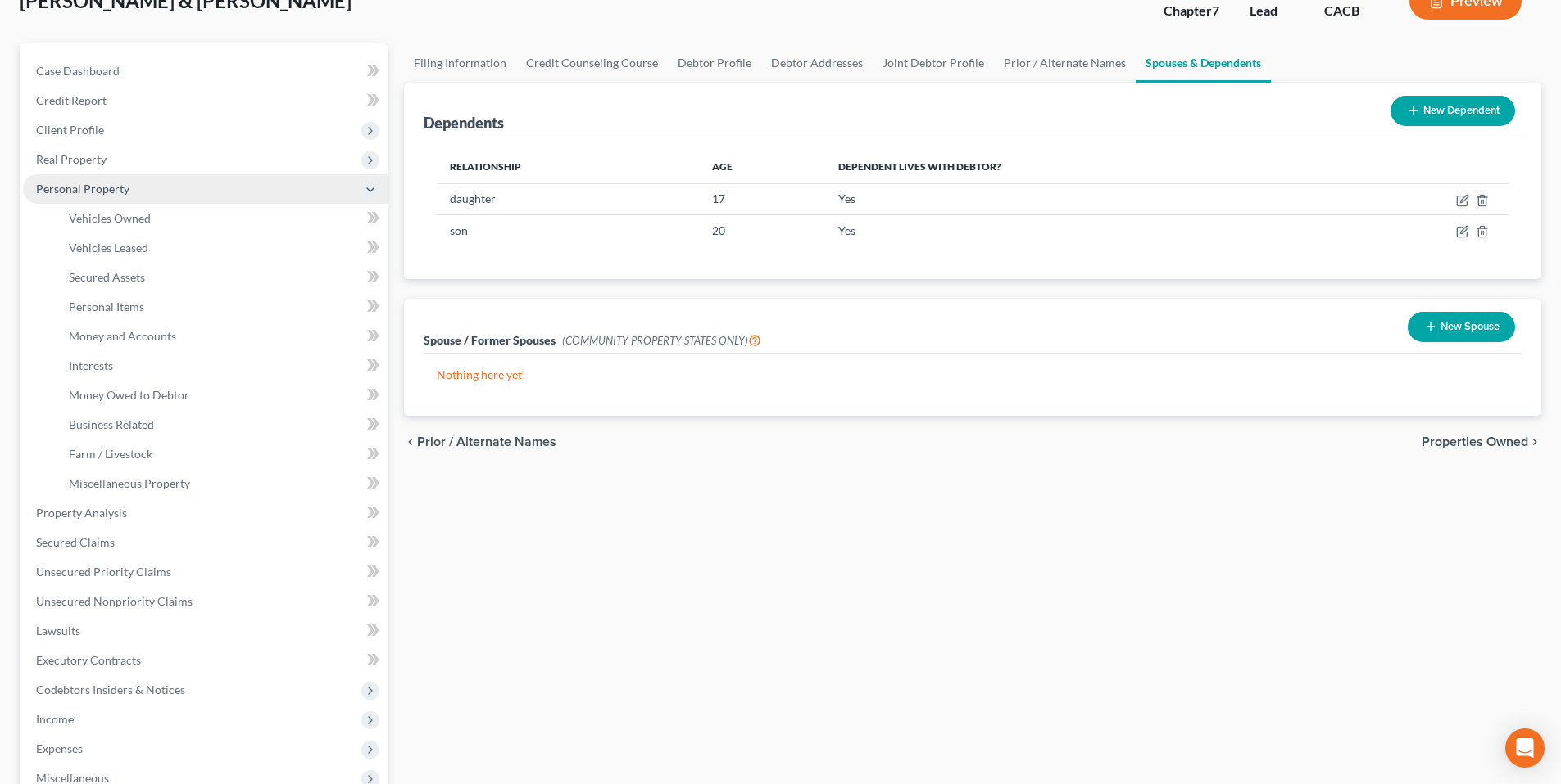
scroll to position [247, 0]
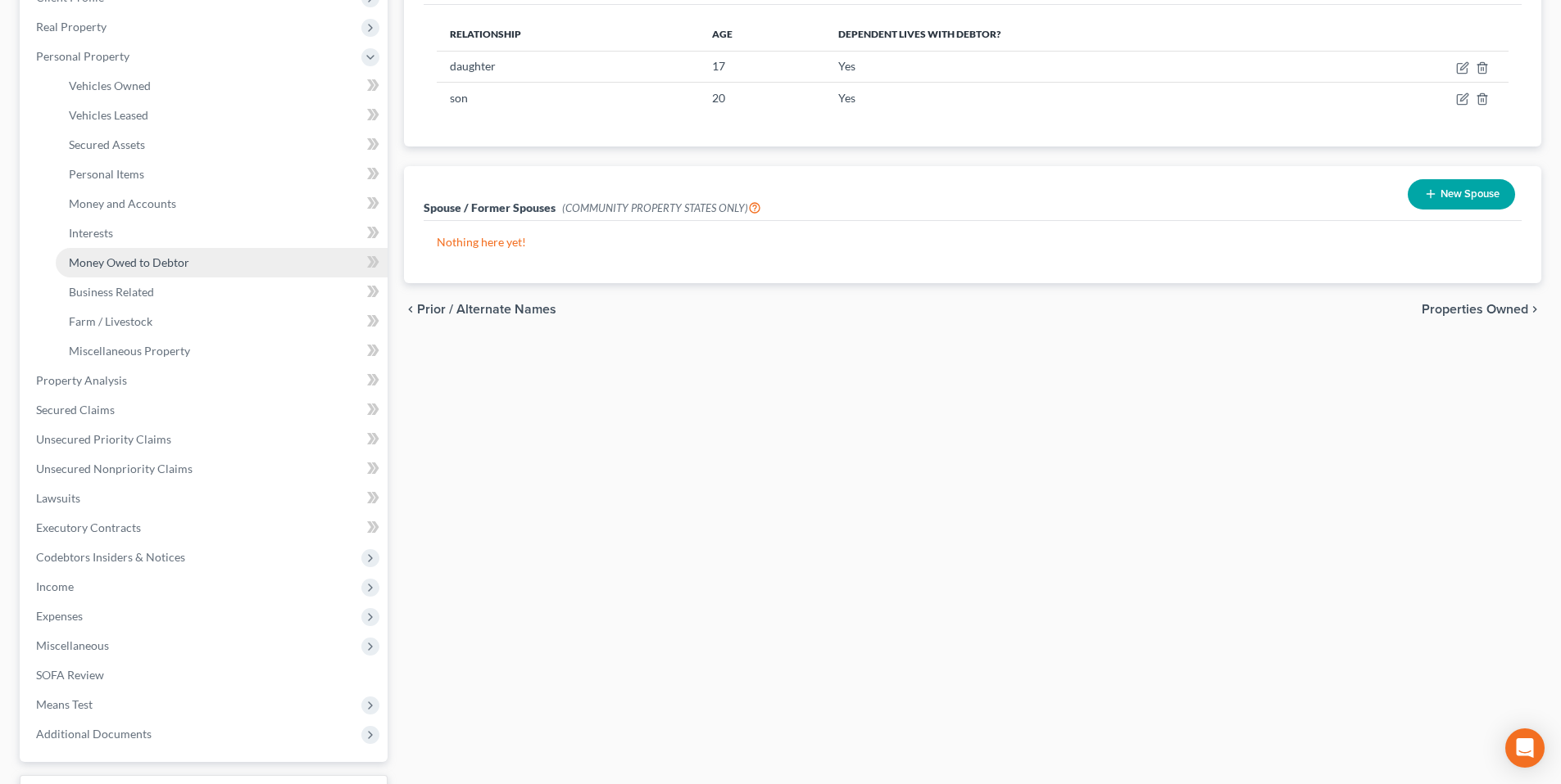
click at [104, 263] on span "Money Owed to Debtor" at bounding box center [129, 262] width 121 height 14
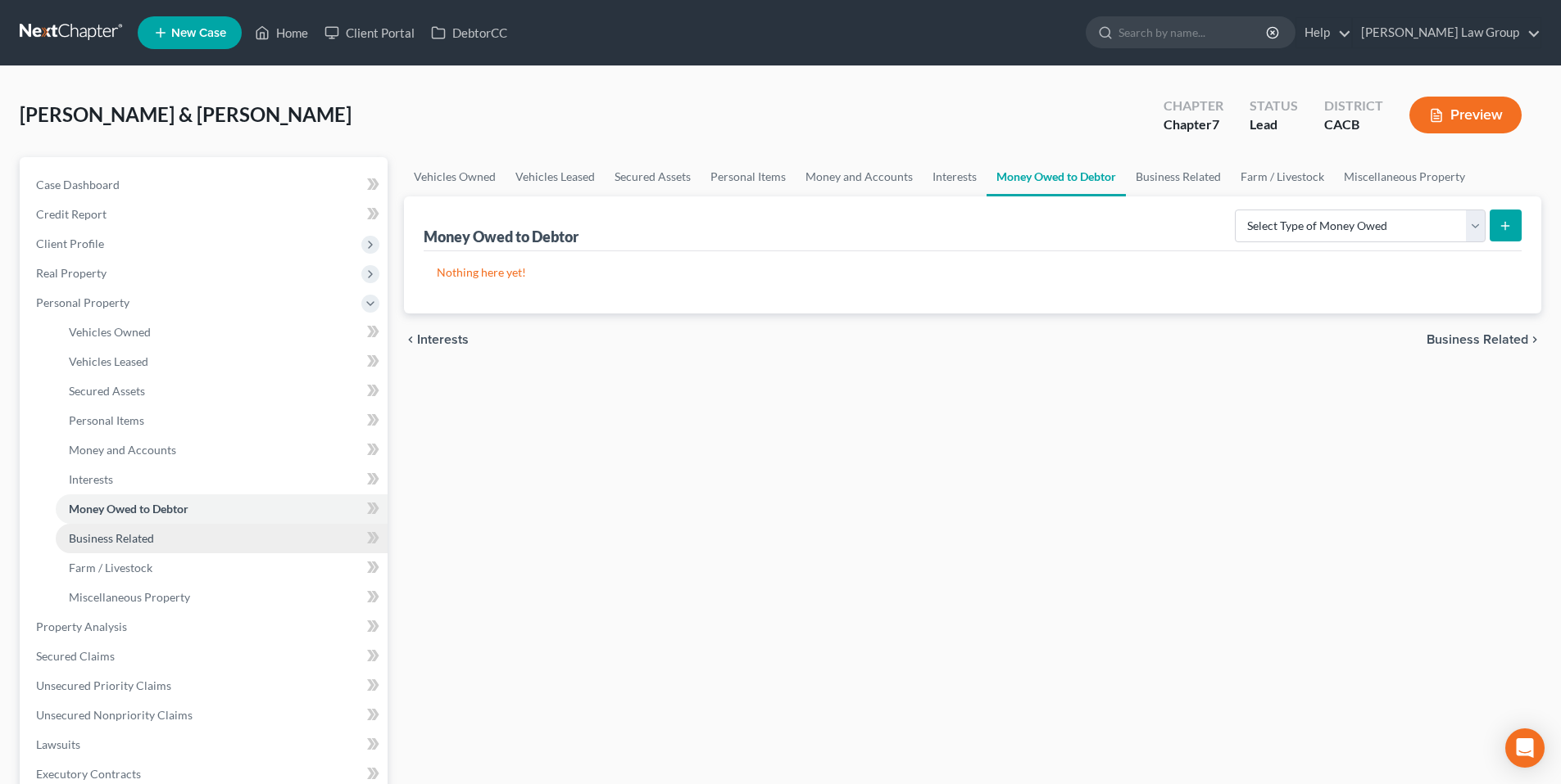
click at [130, 537] on span "Business Related" at bounding box center [111, 538] width 85 height 14
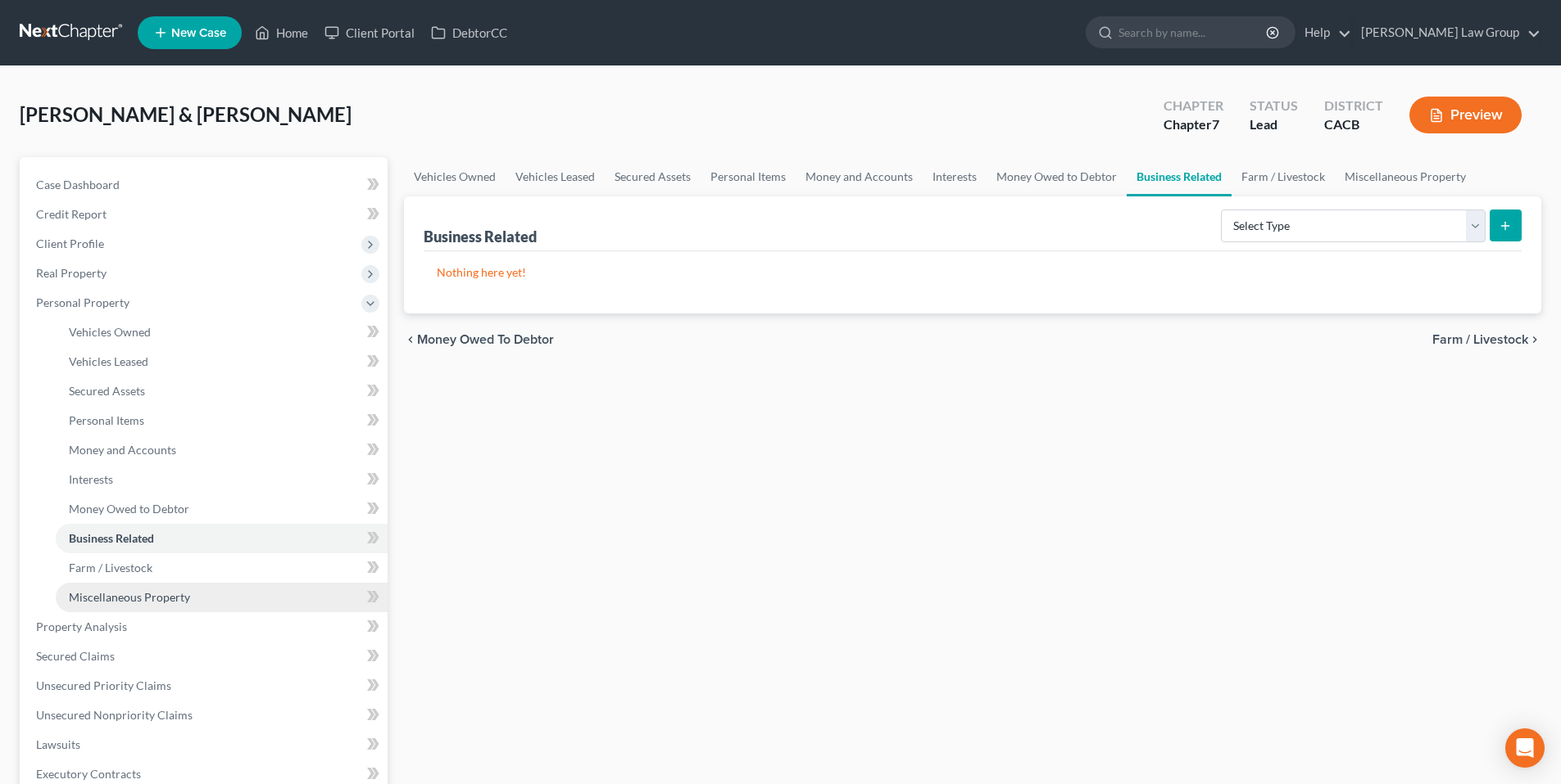
click at [114, 596] on span "Miscellaneous Property" at bounding box center [129, 597] width 121 height 14
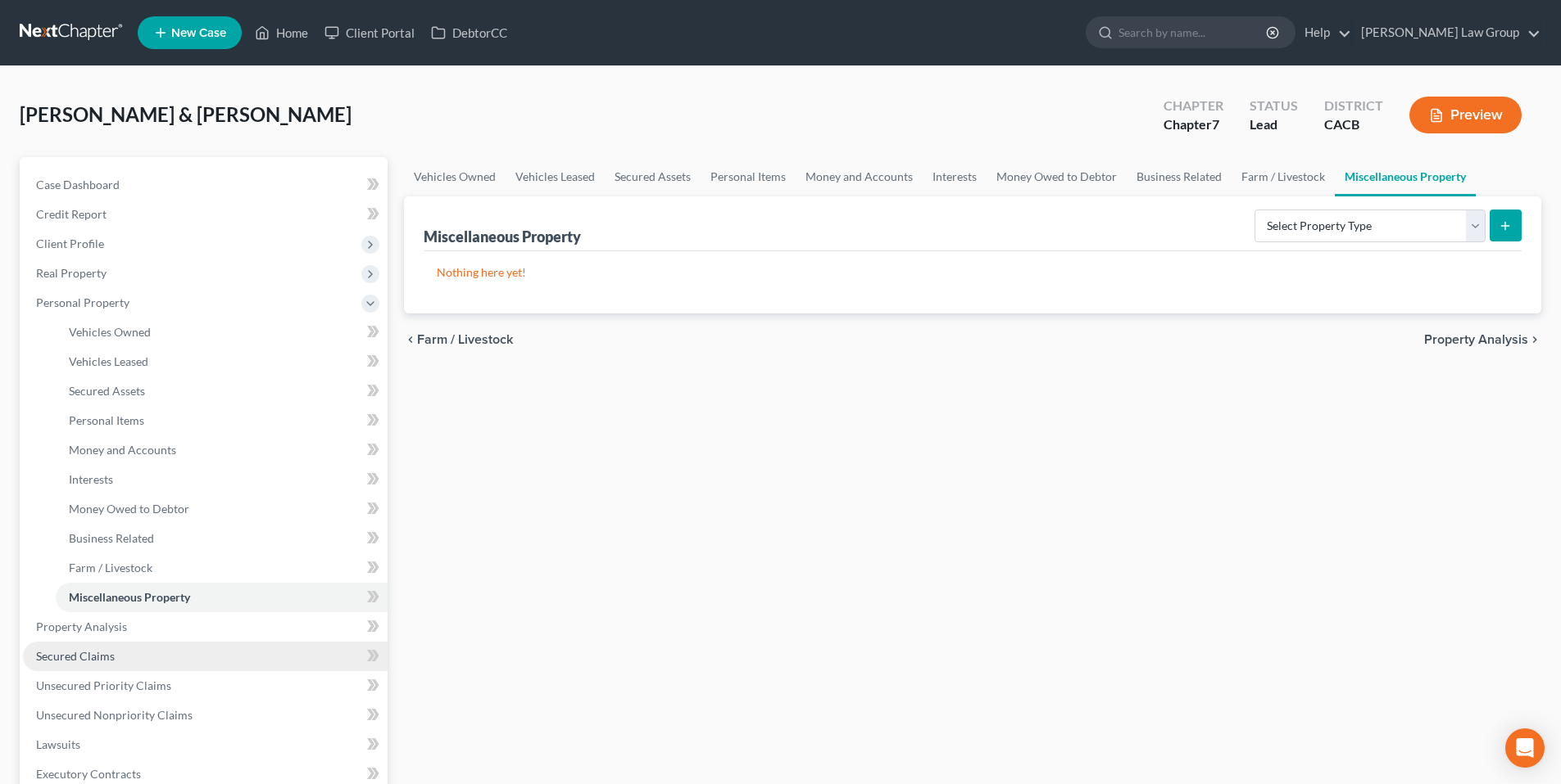
click at [87, 657] on span "Secured Claims" at bounding box center [74, 656] width 78 height 14
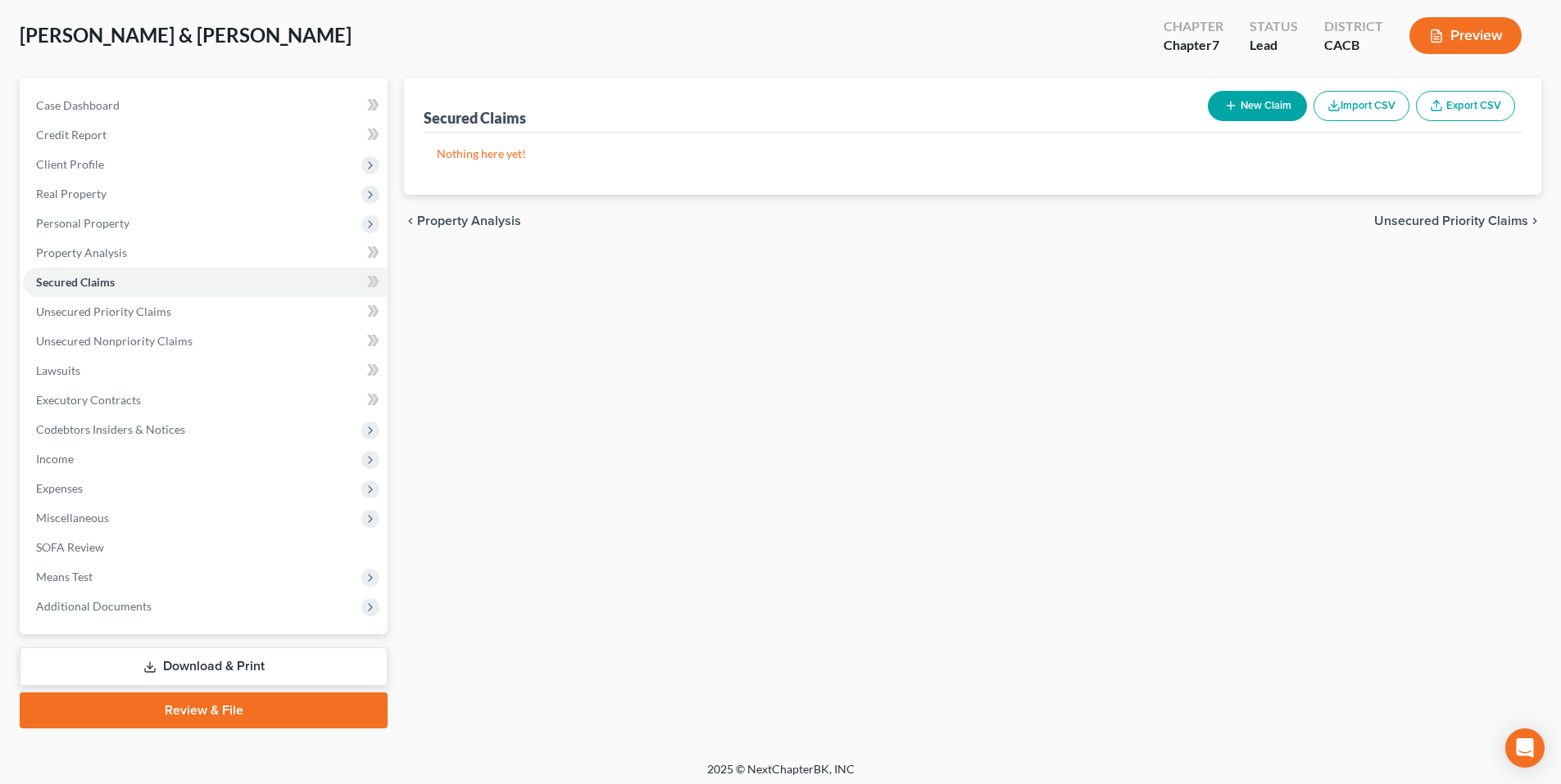
scroll to position [84, 0]
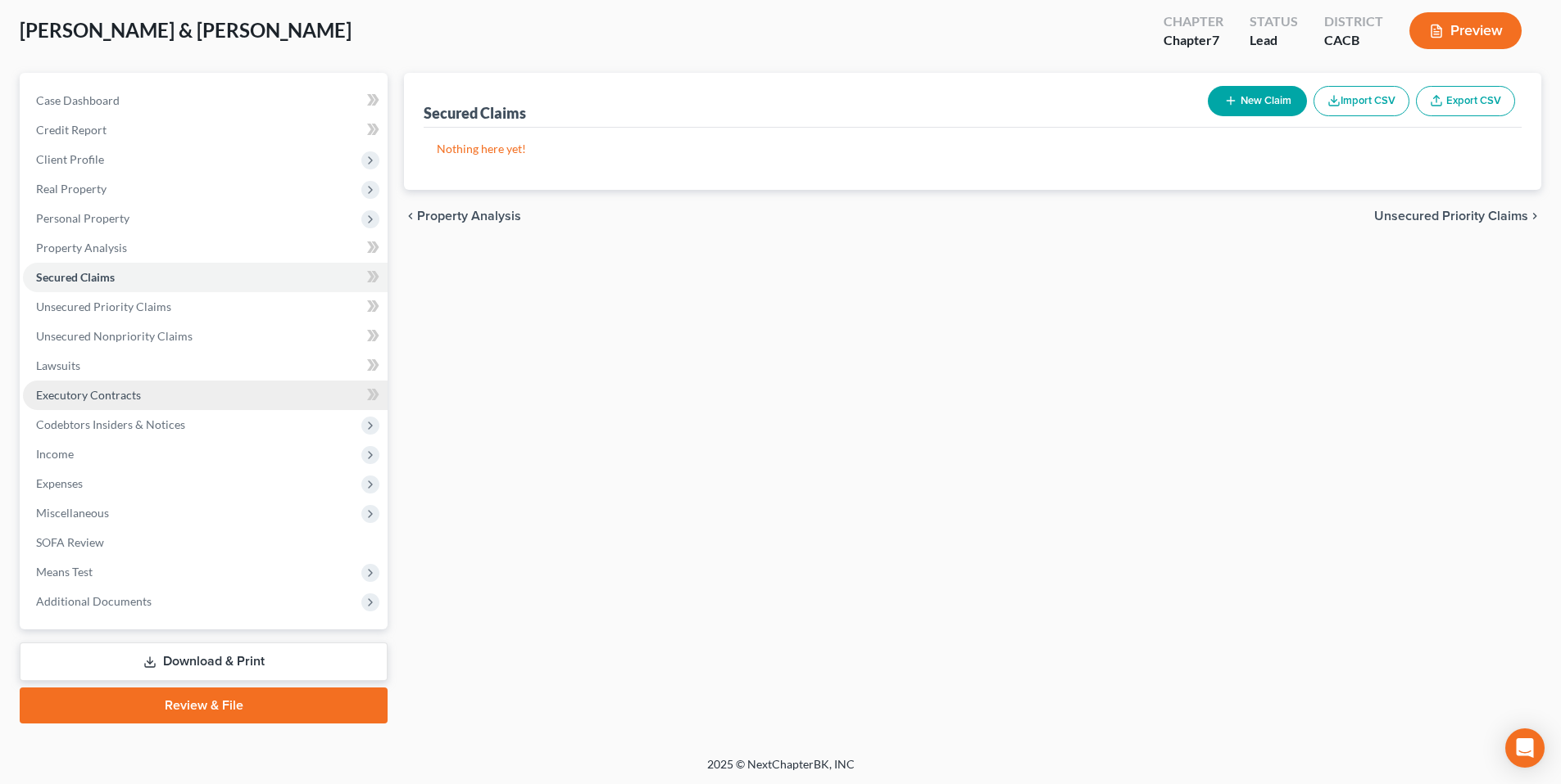
click at [90, 393] on span "Executory Contracts" at bounding box center [88, 394] width 104 height 14
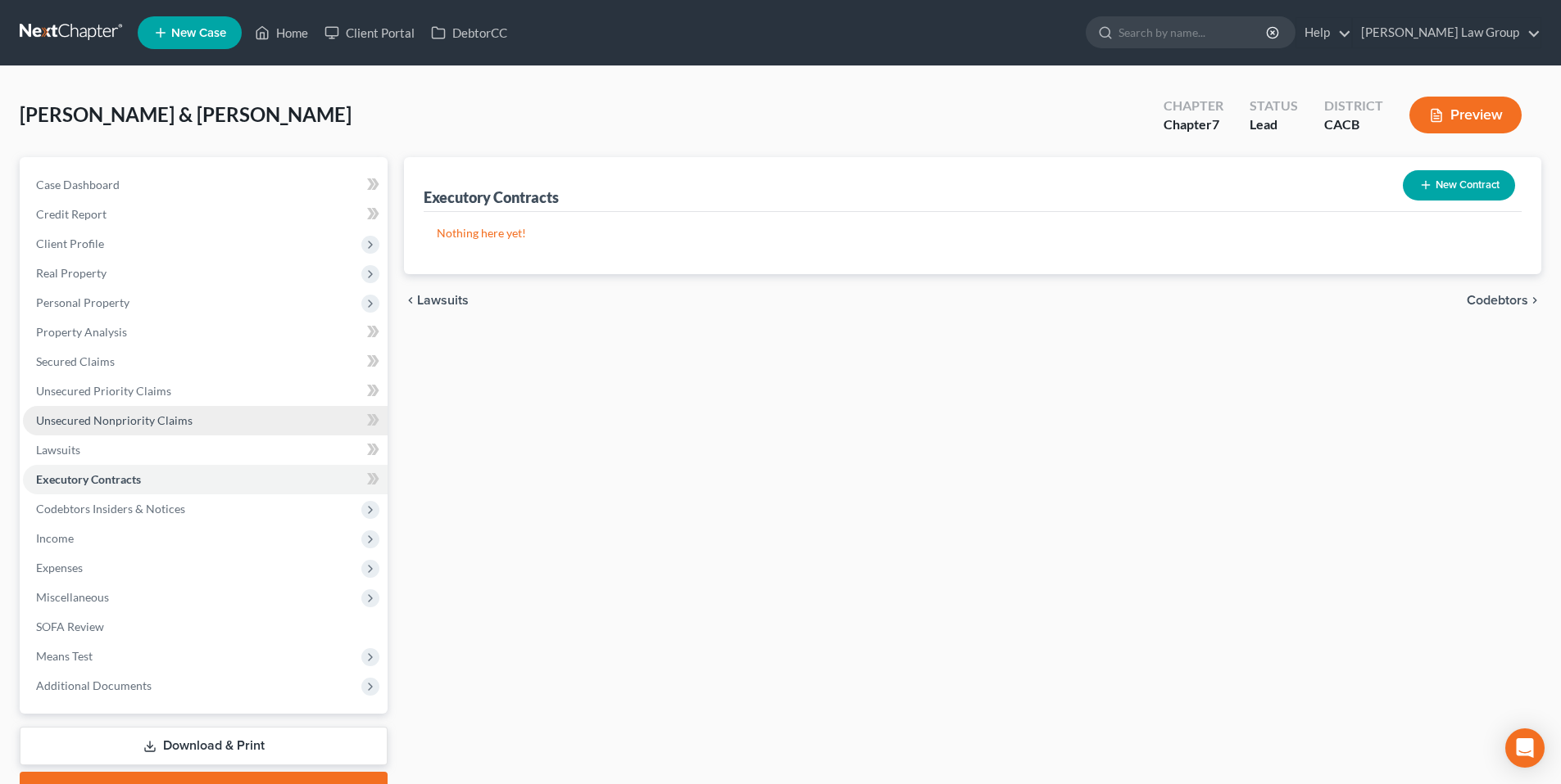
click at [100, 414] on span "Unsecured Nonpriority Claims" at bounding box center [114, 421] width 157 height 14
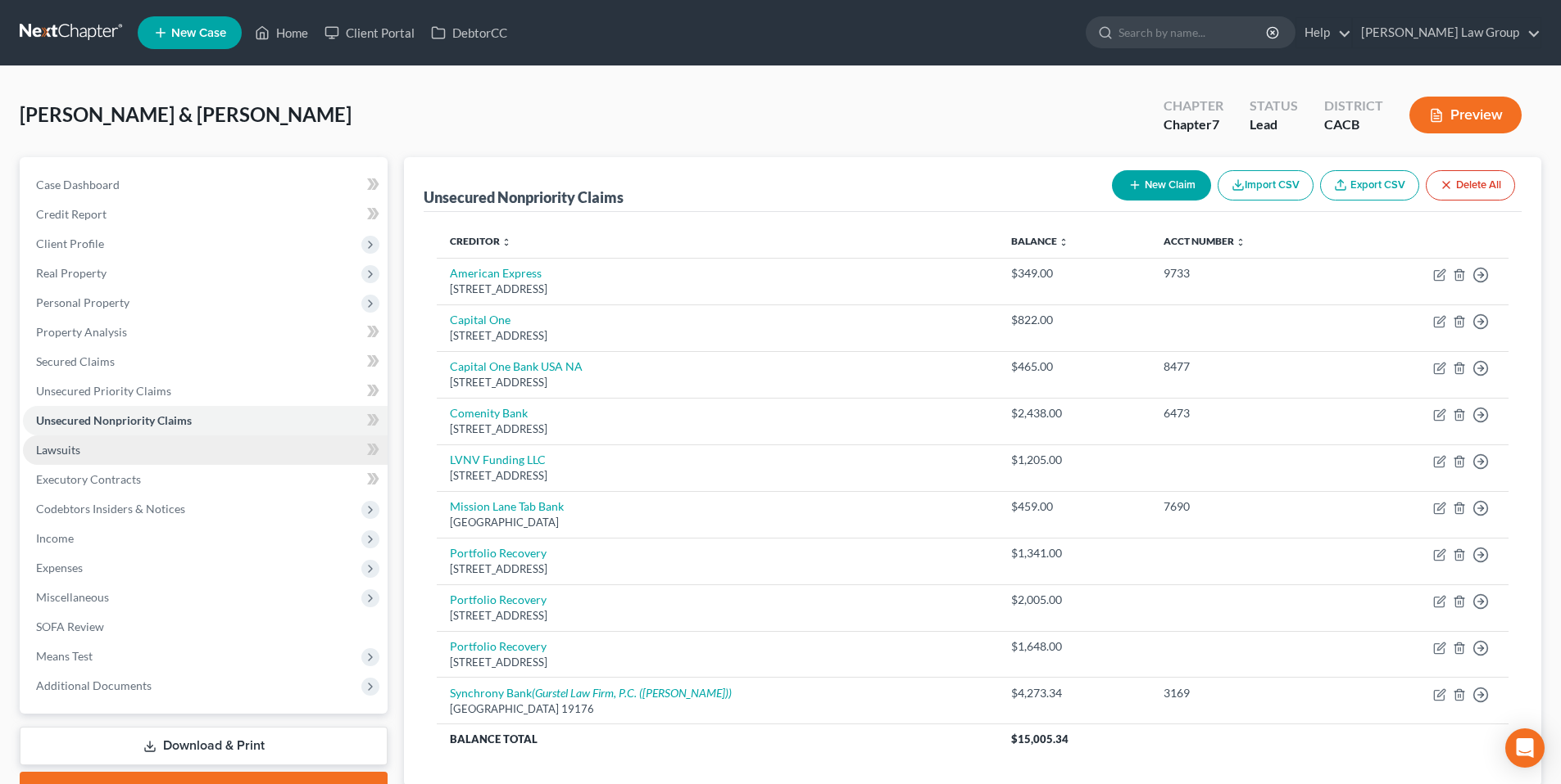
click at [50, 443] on span "Lawsuits" at bounding box center [58, 450] width 44 height 14
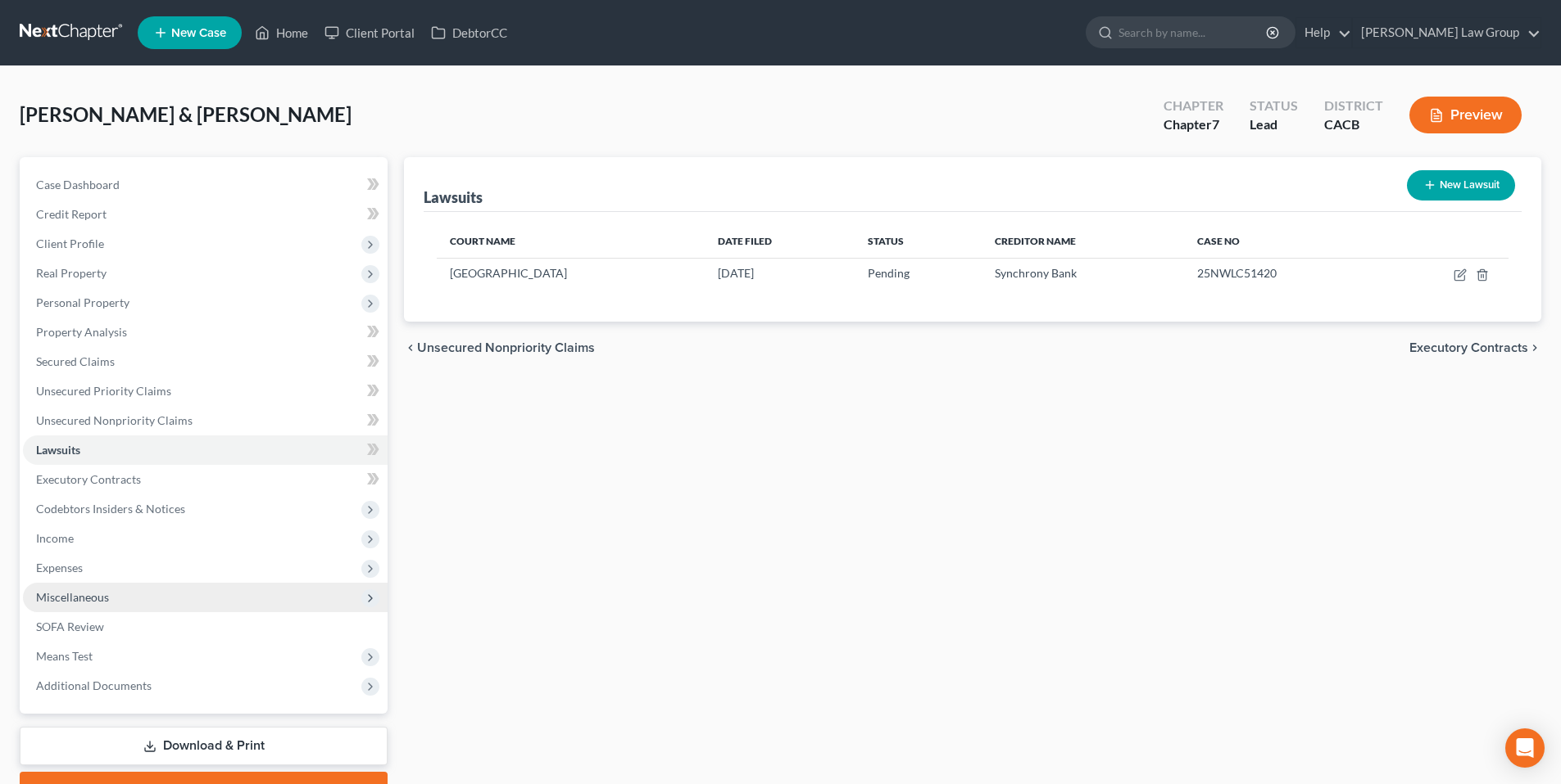
click at [73, 602] on span "Miscellaneous" at bounding box center [72, 597] width 73 height 14
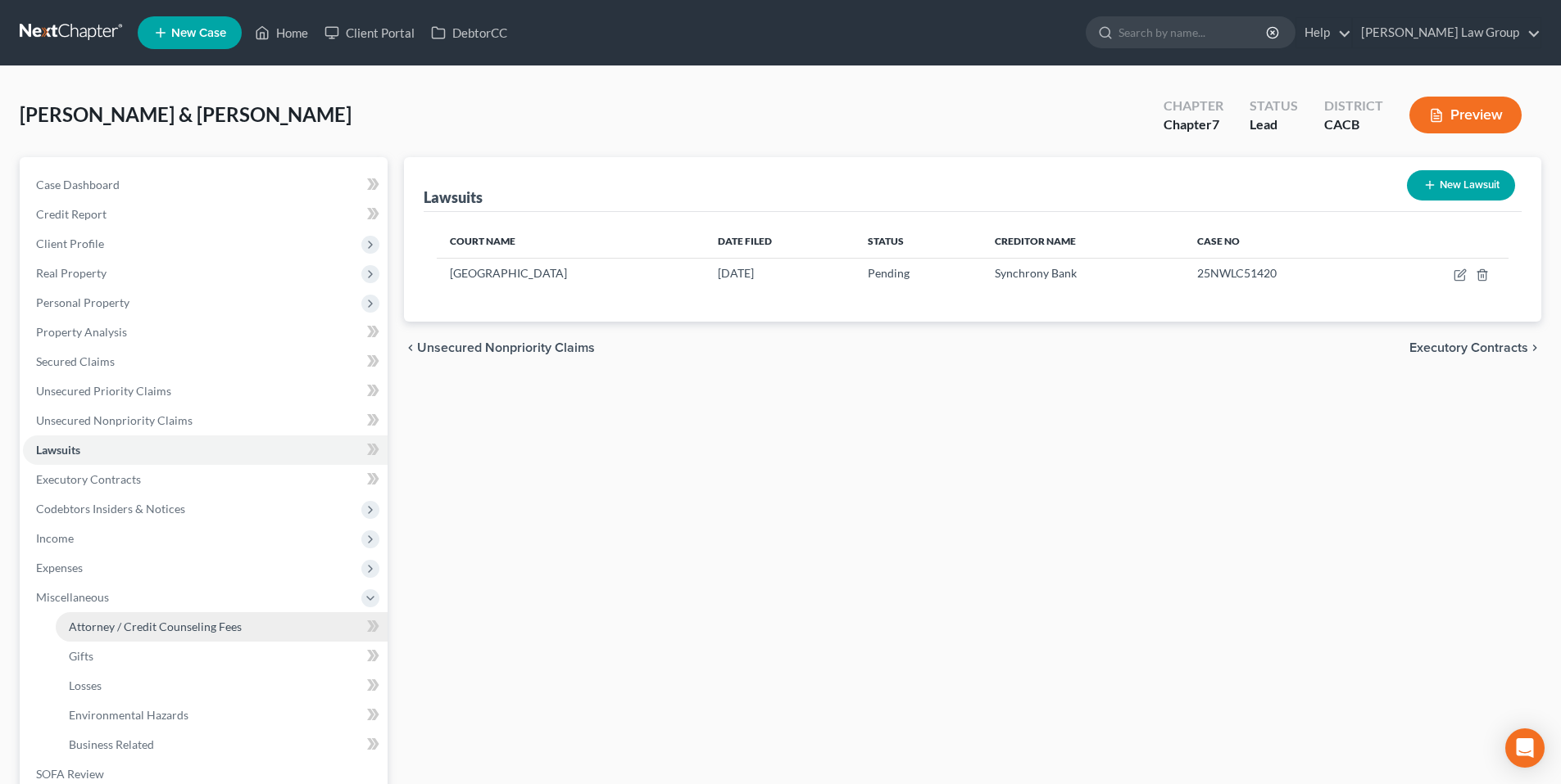
click at [91, 627] on span "Attorney / Credit Counseling Fees" at bounding box center [155, 626] width 173 height 14
select select "0"
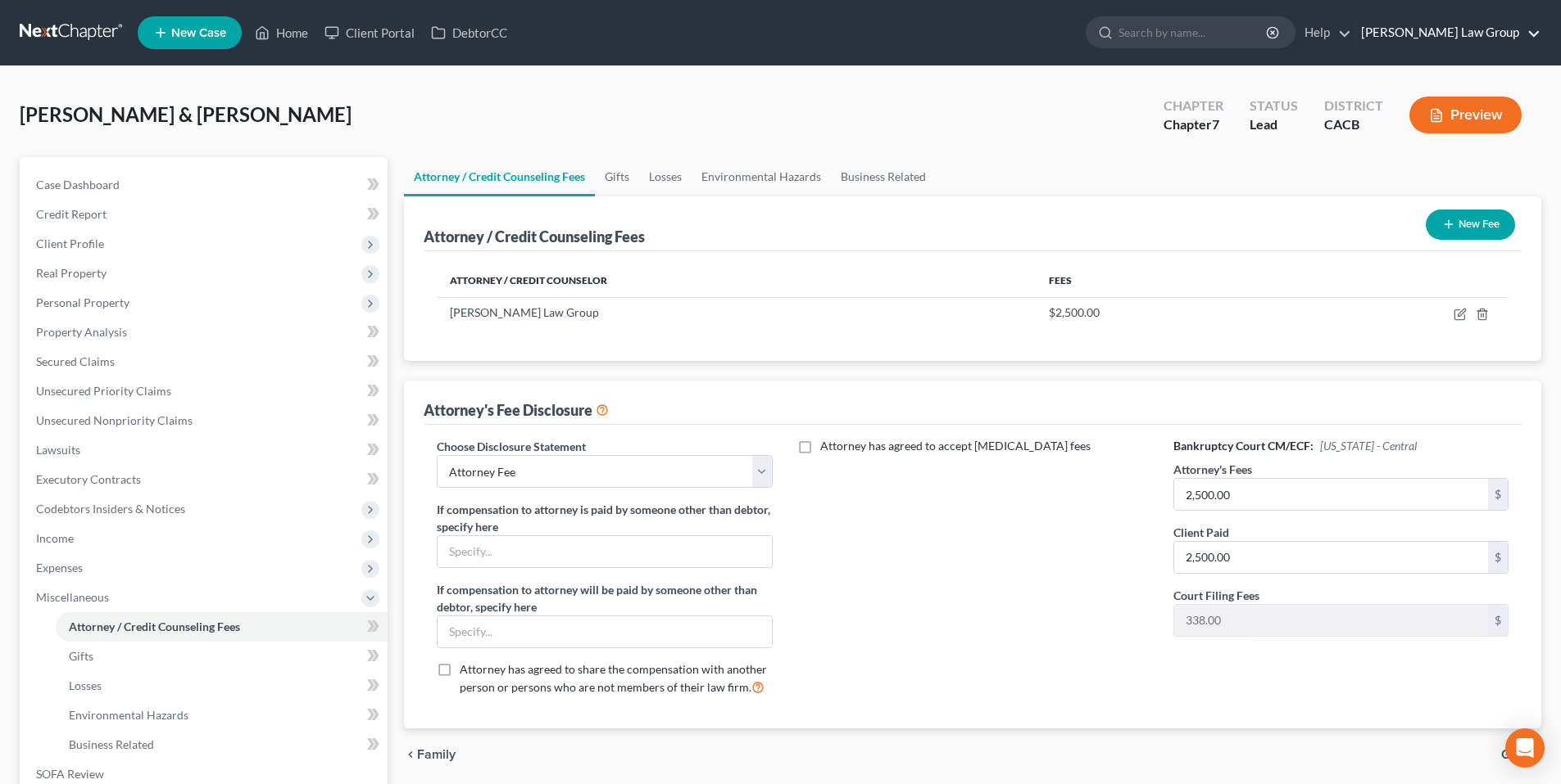
click at [1509, 31] on link "Goldbach Law Group" at bounding box center [1446, 33] width 188 height 29
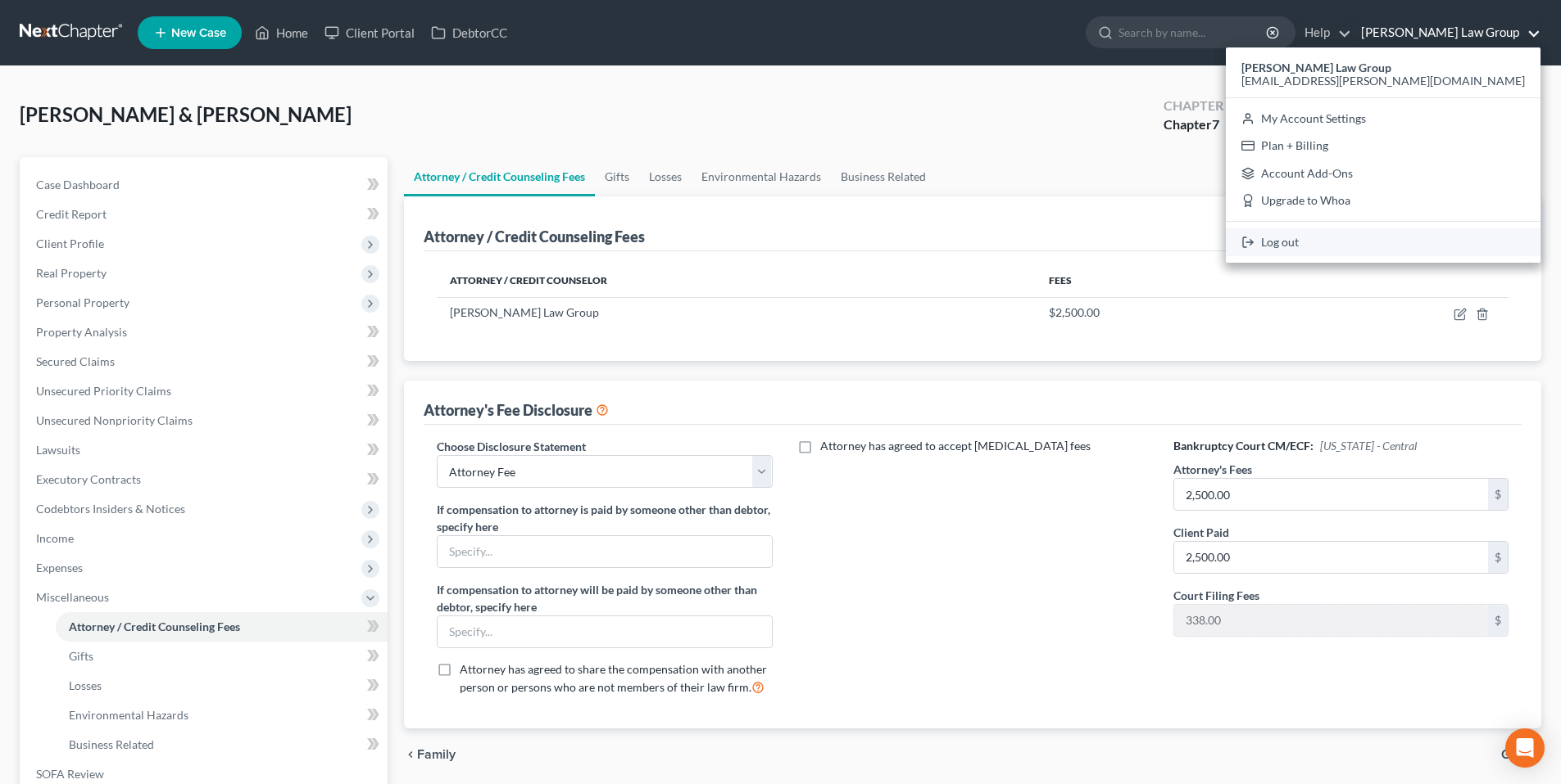
click at [1390, 244] on link "Log out" at bounding box center [1382, 242] width 314 height 28
